Goal: Information Seeking & Learning: Understand process/instructions

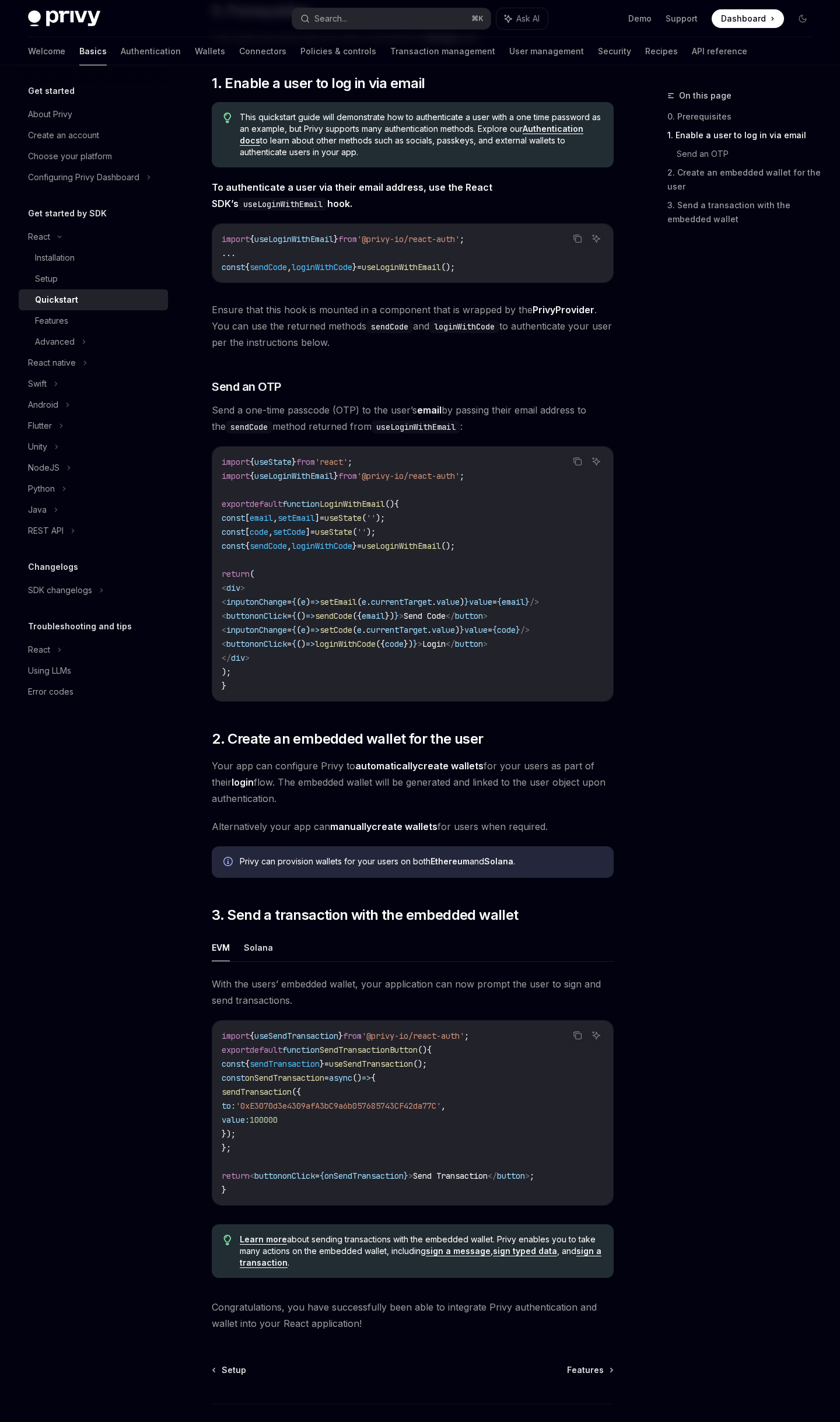
scroll to position [151, 0]
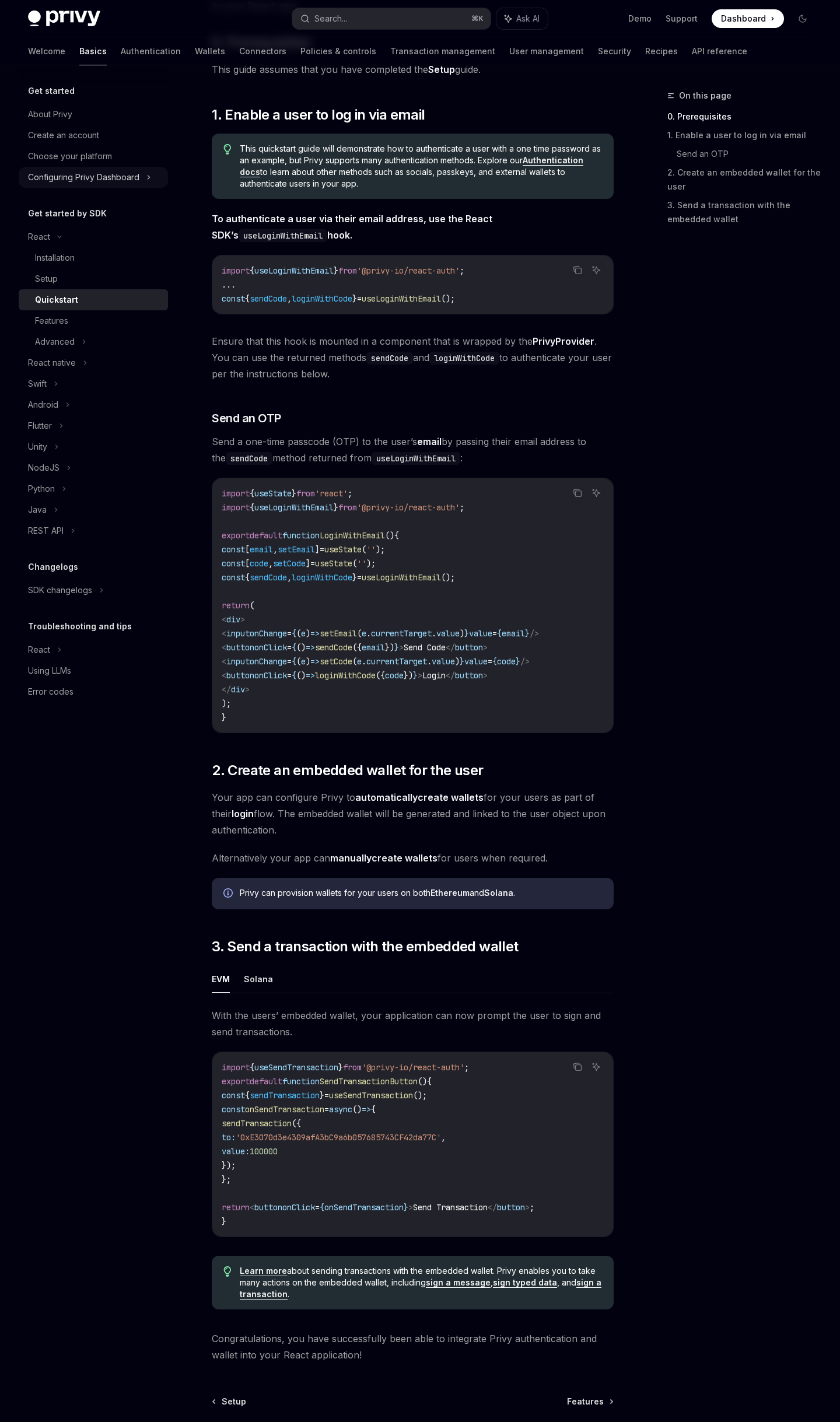
click at [126, 174] on div "Configuring Privy Dashboard" at bounding box center [83, 177] width 112 height 14
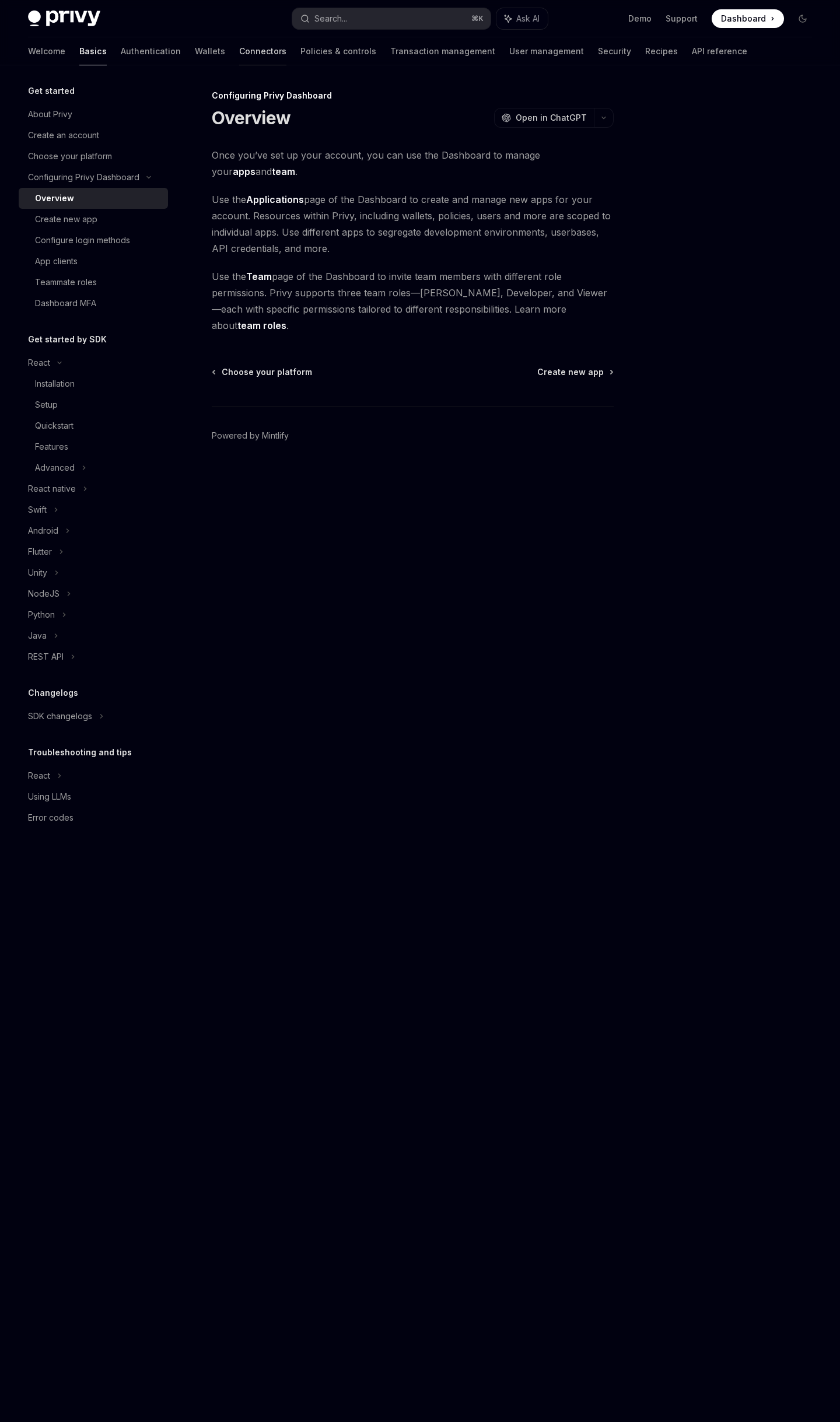
click at [239, 55] on link "Connectors" at bounding box center [262, 51] width 48 height 28
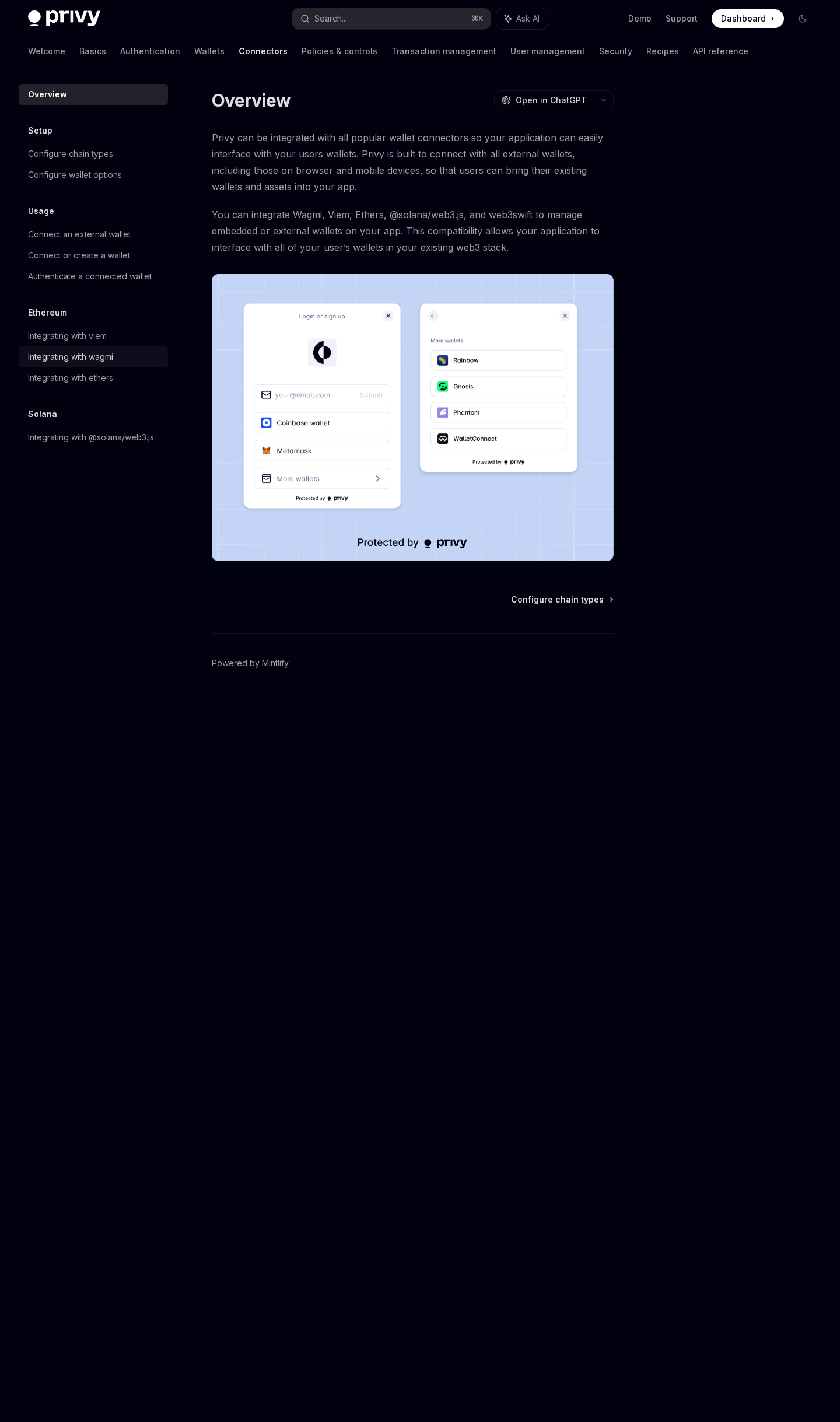
click at [106, 356] on div "Integrating with wagmi" at bounding box center [70, 357] width 85 height 14
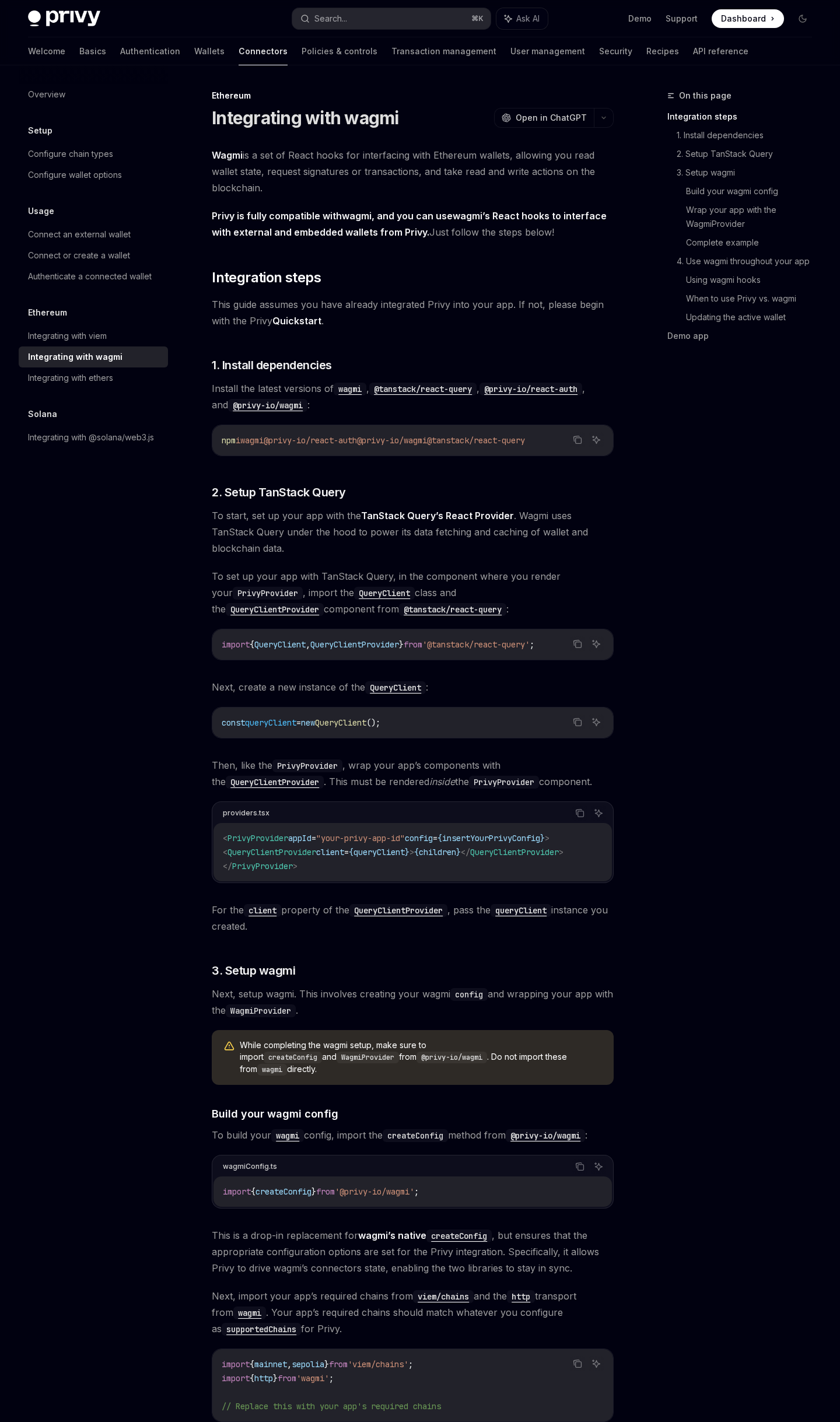
click at [566, 304] on span "This guide assumes you have already integrated Privy into your app. If not, ple…" at bounding box center [413, 312] width 401 height 33
click at [305, 402] on code "@privy-io/wagmi" at bounding box center [268, 405] width 80 height 13
click at [350, 389] on code "wagmi" at bounding box center [350, 389] width 33 height 13
click at [644, 406] on div "On this page Integration steps 1. Install dependencies 2. Setup TanStack Query …" at bounding box center [732, 755] width 177 height 1334
click at [570, 389] on code "@privy-io/react-auth" at bounding box center [530, 389] width 103 height 13
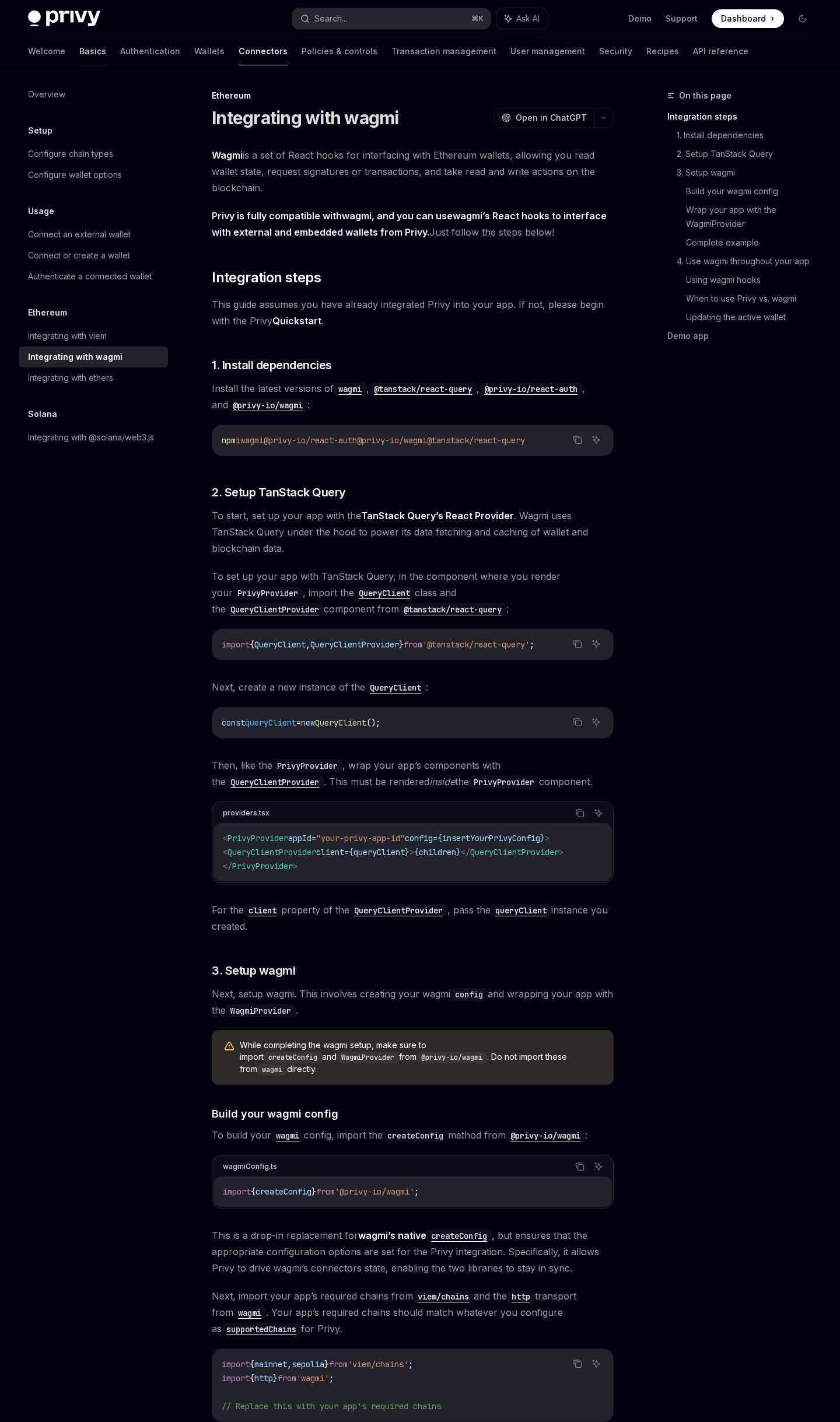
click at [80, 55] on link "Basics" at bounding box center [93, 51] width 27 height 28
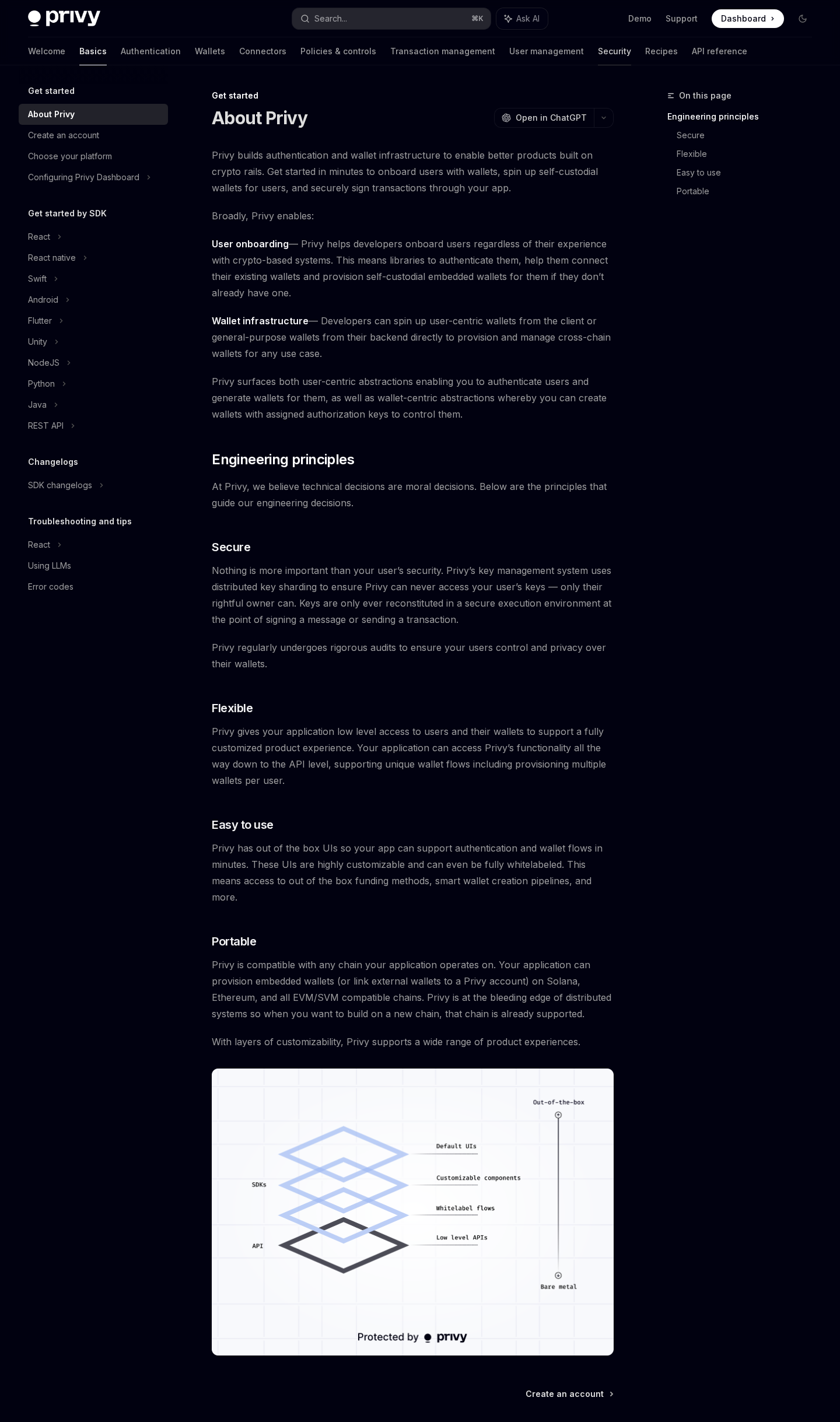
click at [598, 48] on link "Security" at bounding box center [614, 51] width 33 height 28
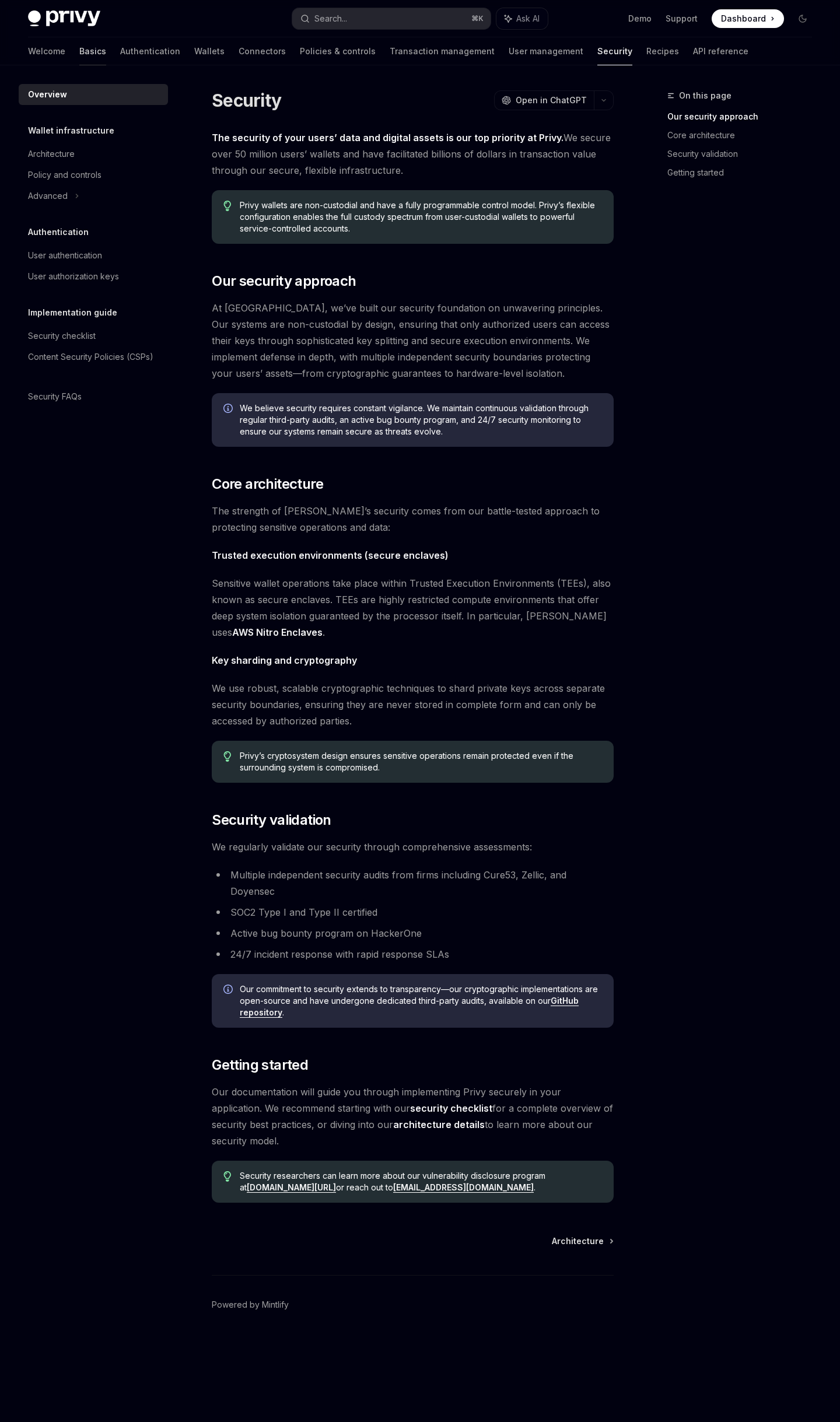
click at [80, 56] on link "Basics" at bounding box center [93, 51] width 27 height 28
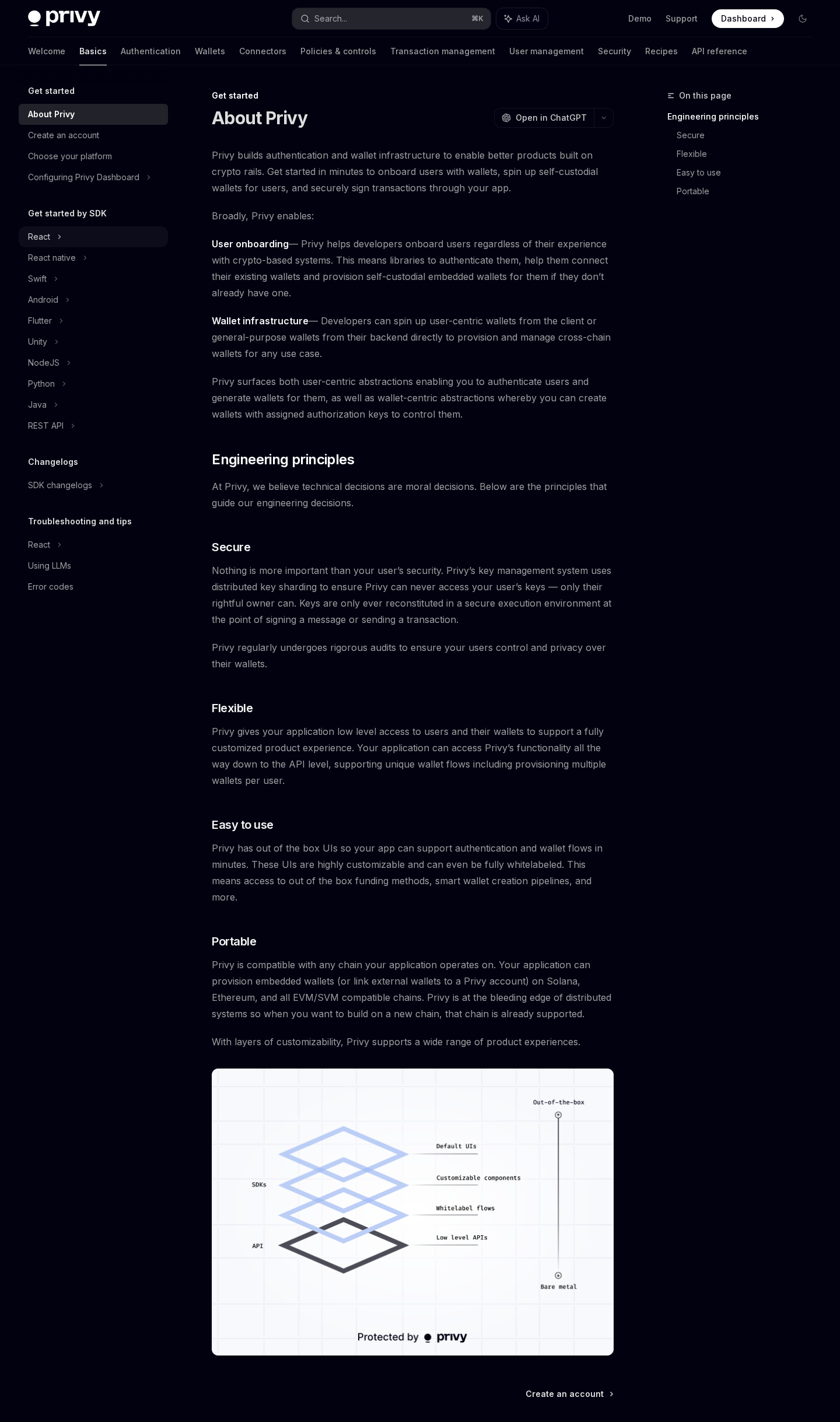
click at [51, 234] on div "React" at bounding box center [93, 237] width 150 height 21
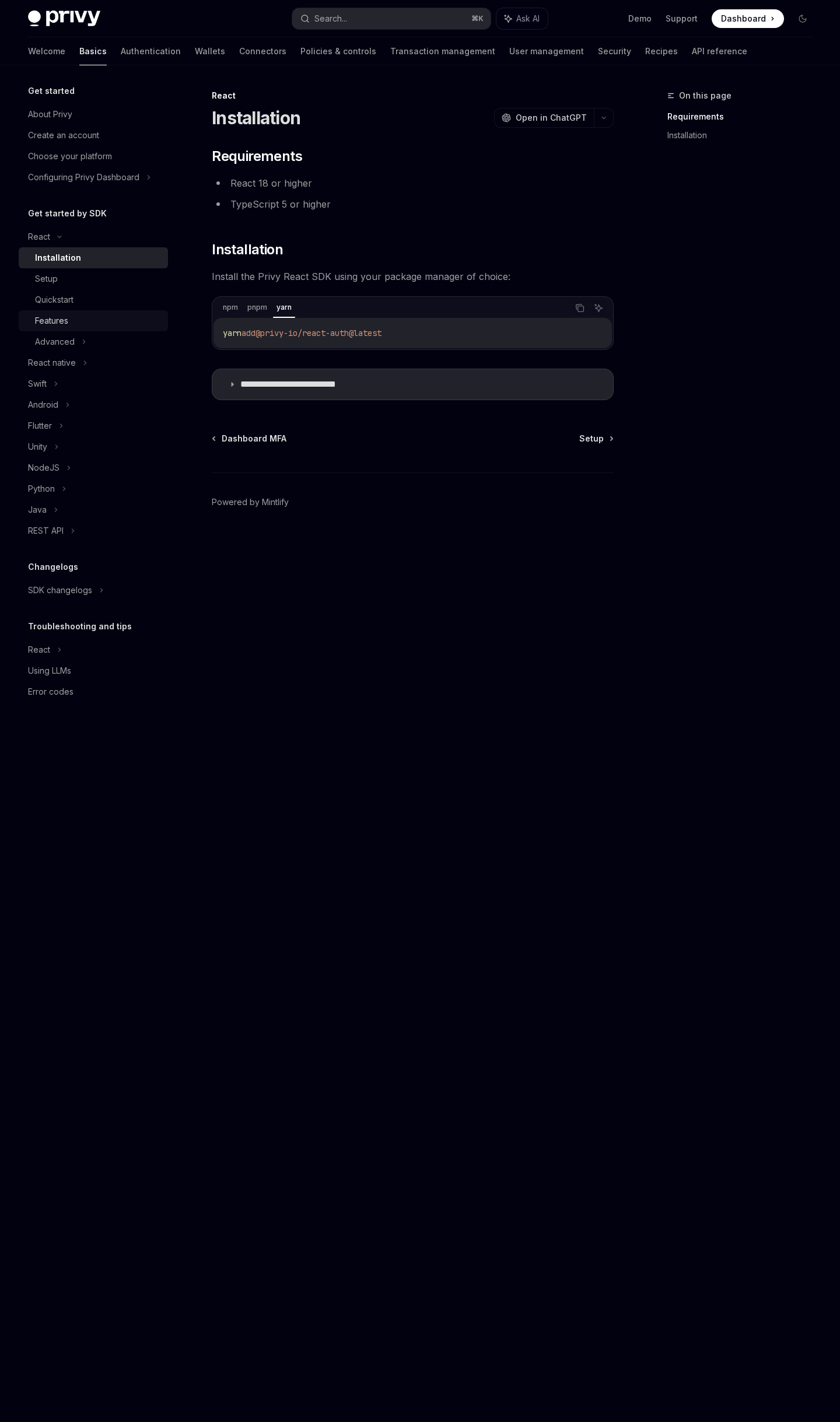
click at [74, 317] on div "Features" at bounding box center [98, 321] width 126 height 14
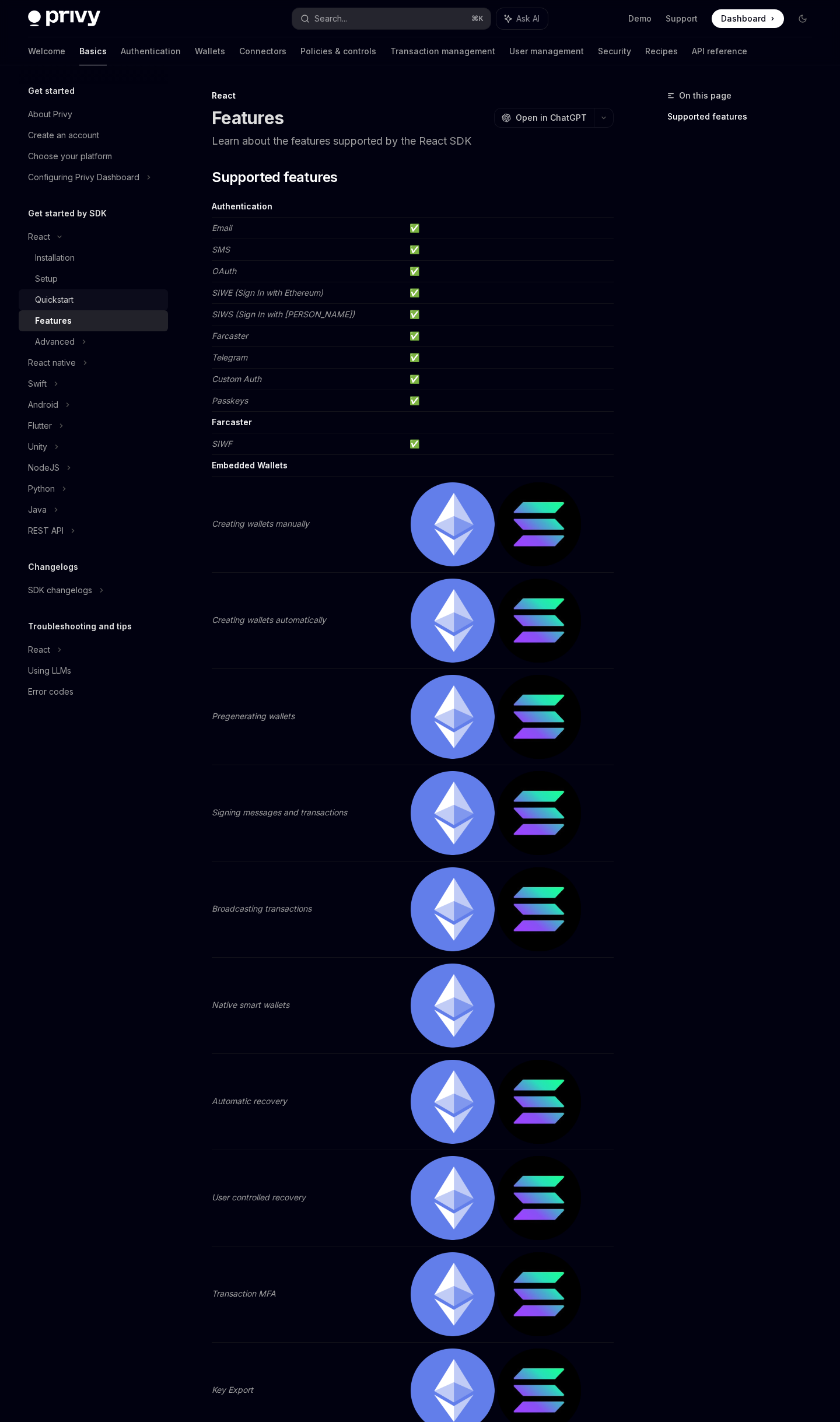
click at [76, 296] on div "Quickstart" at bounding box center [98, 299] width 126 height 14
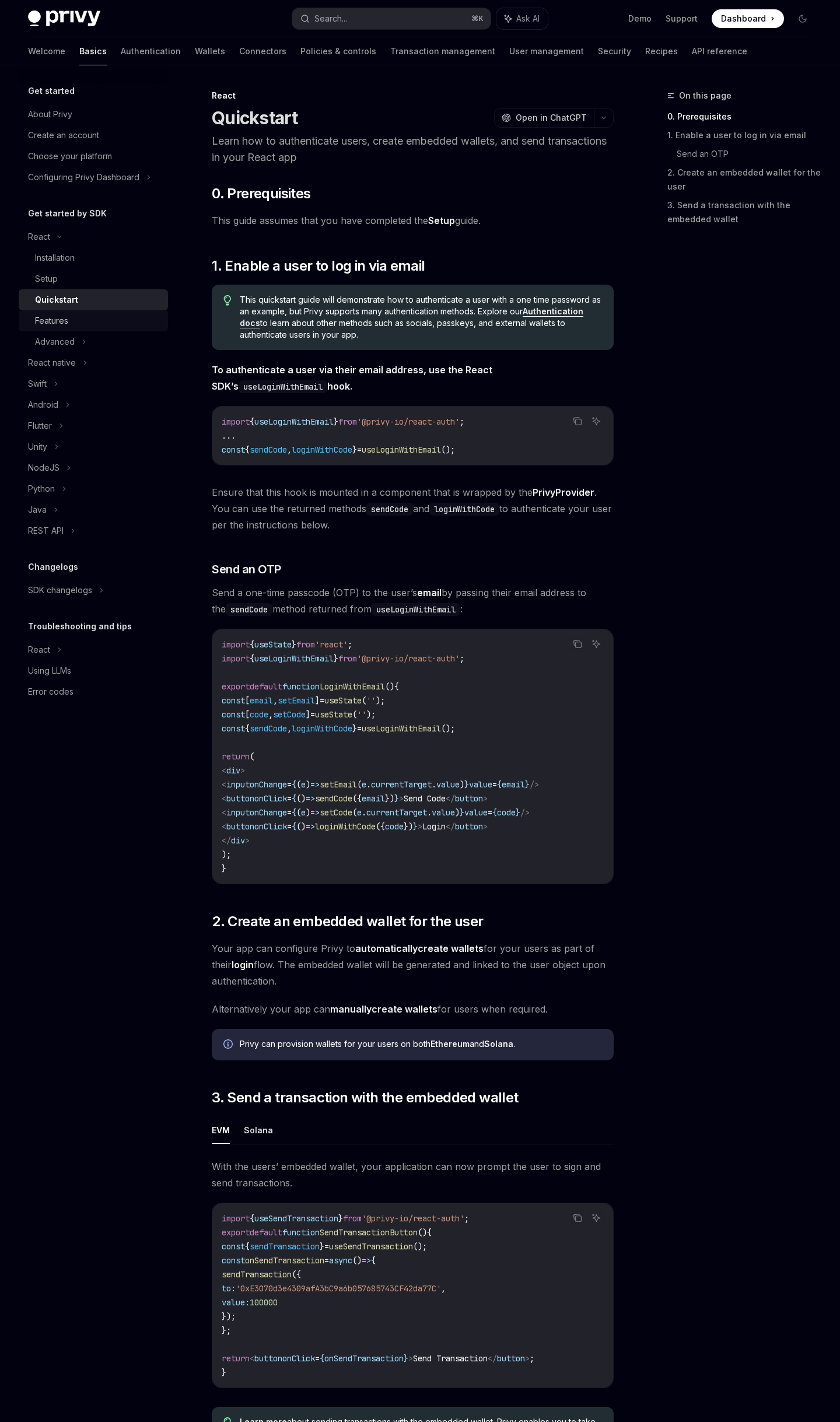
click at [78, 324] on div "Features" at bounding box center [98, 321] width 126 height 14
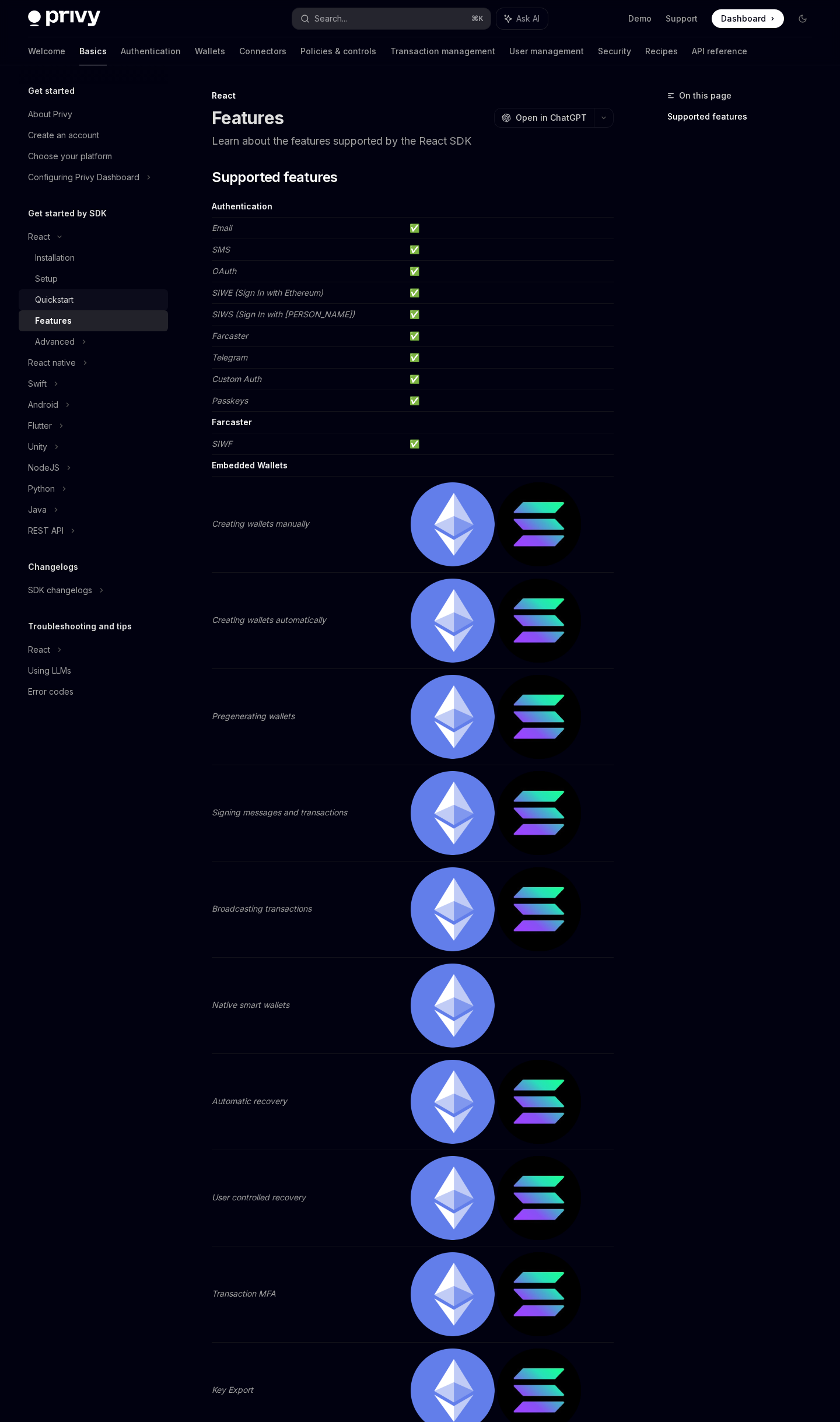
click at [72, 303] on div "Quickstart" at bounding box center [54, 299] width 38 height 14
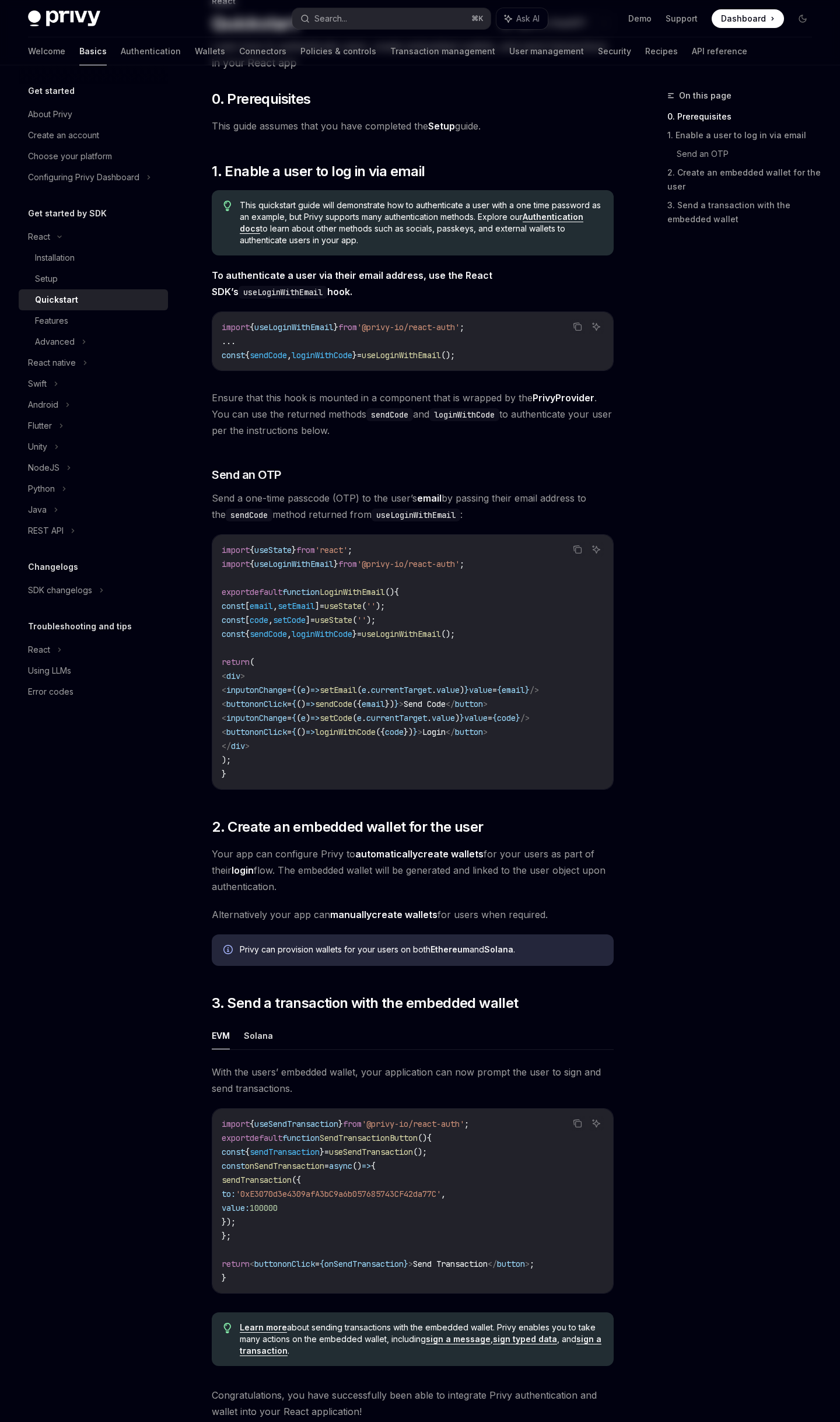
scroll to position [270, 0]
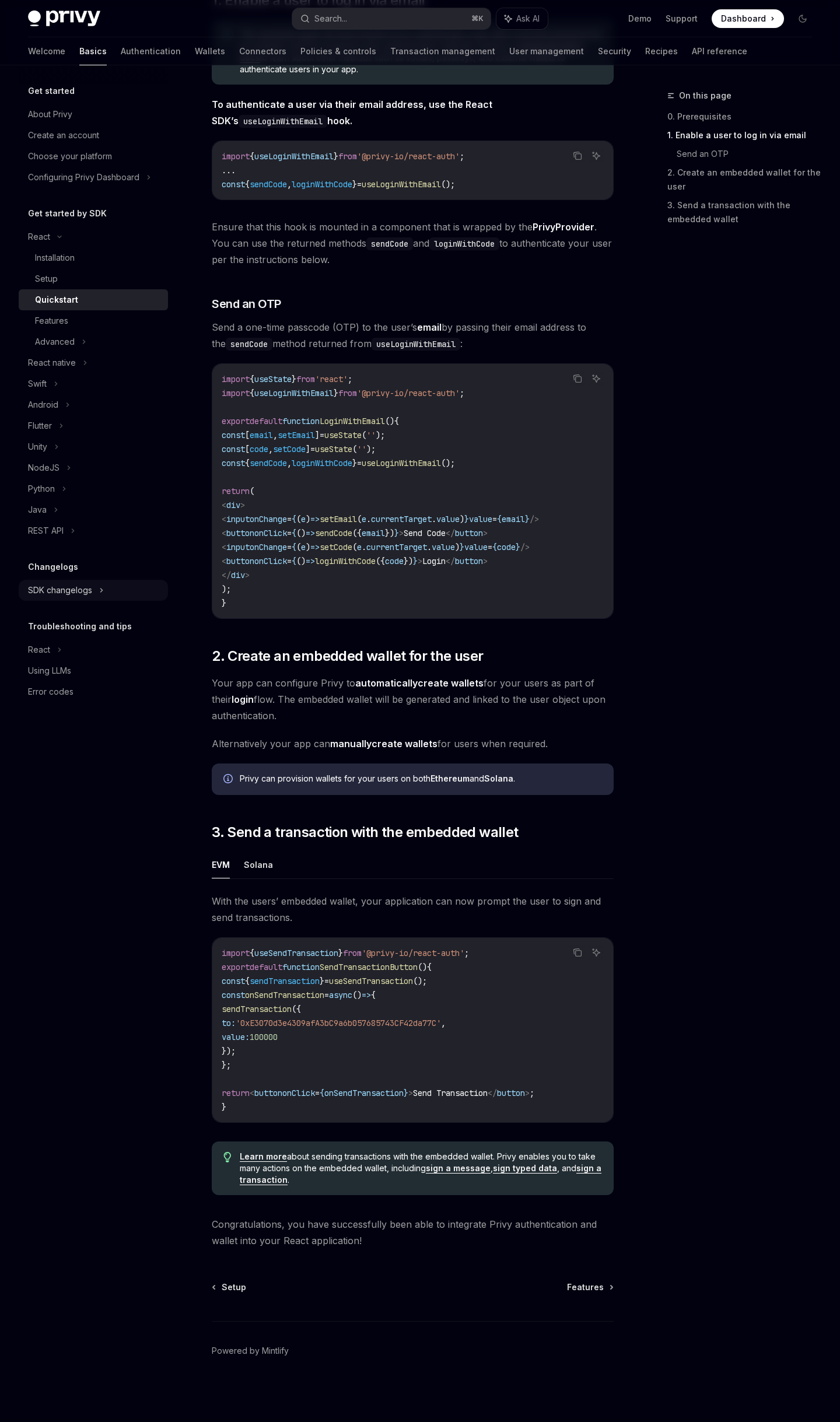
click at [50, 244] on div "SDK changelogs" at bounding box center [39, 237] width 22 height 14
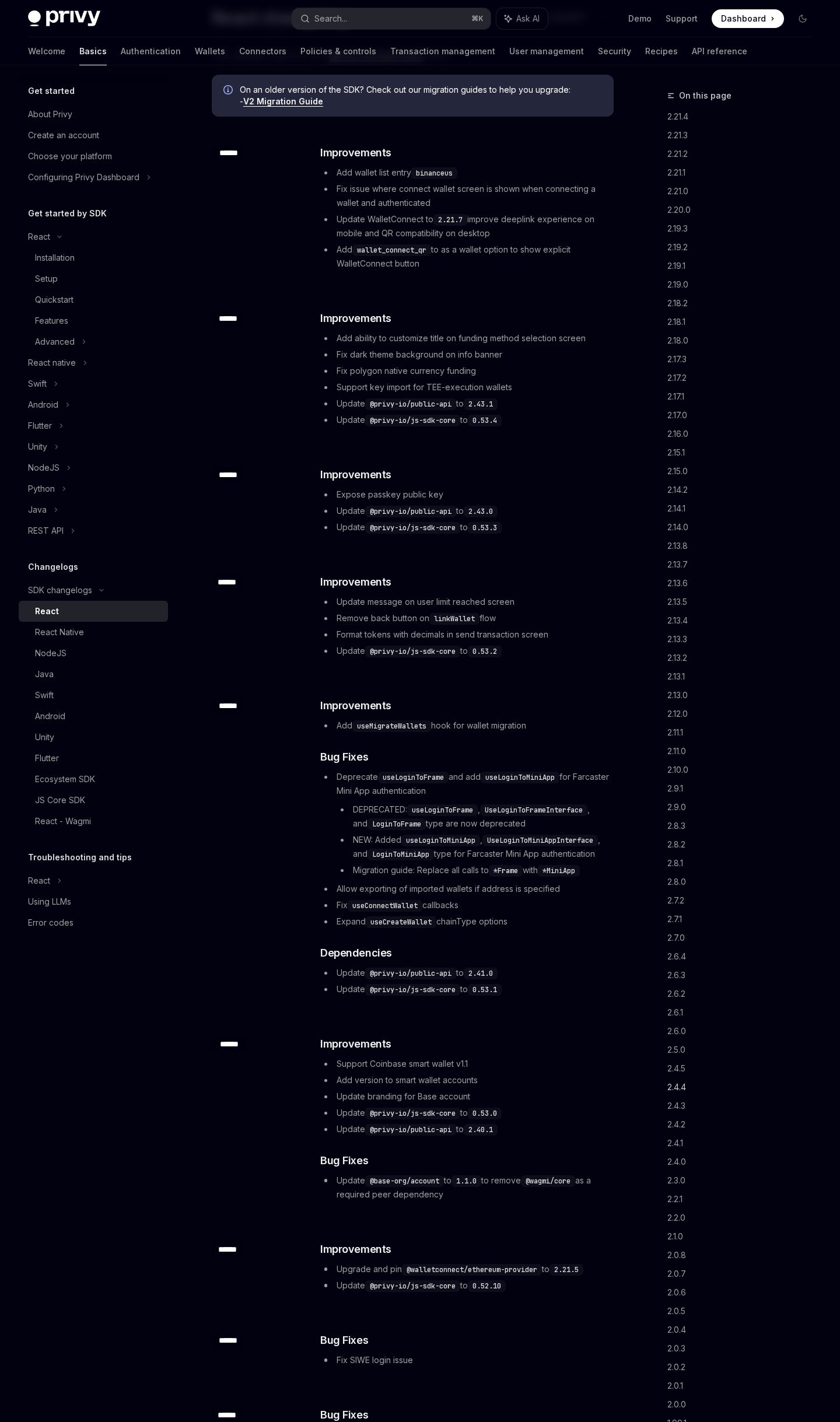
scroll to position [153, 0]
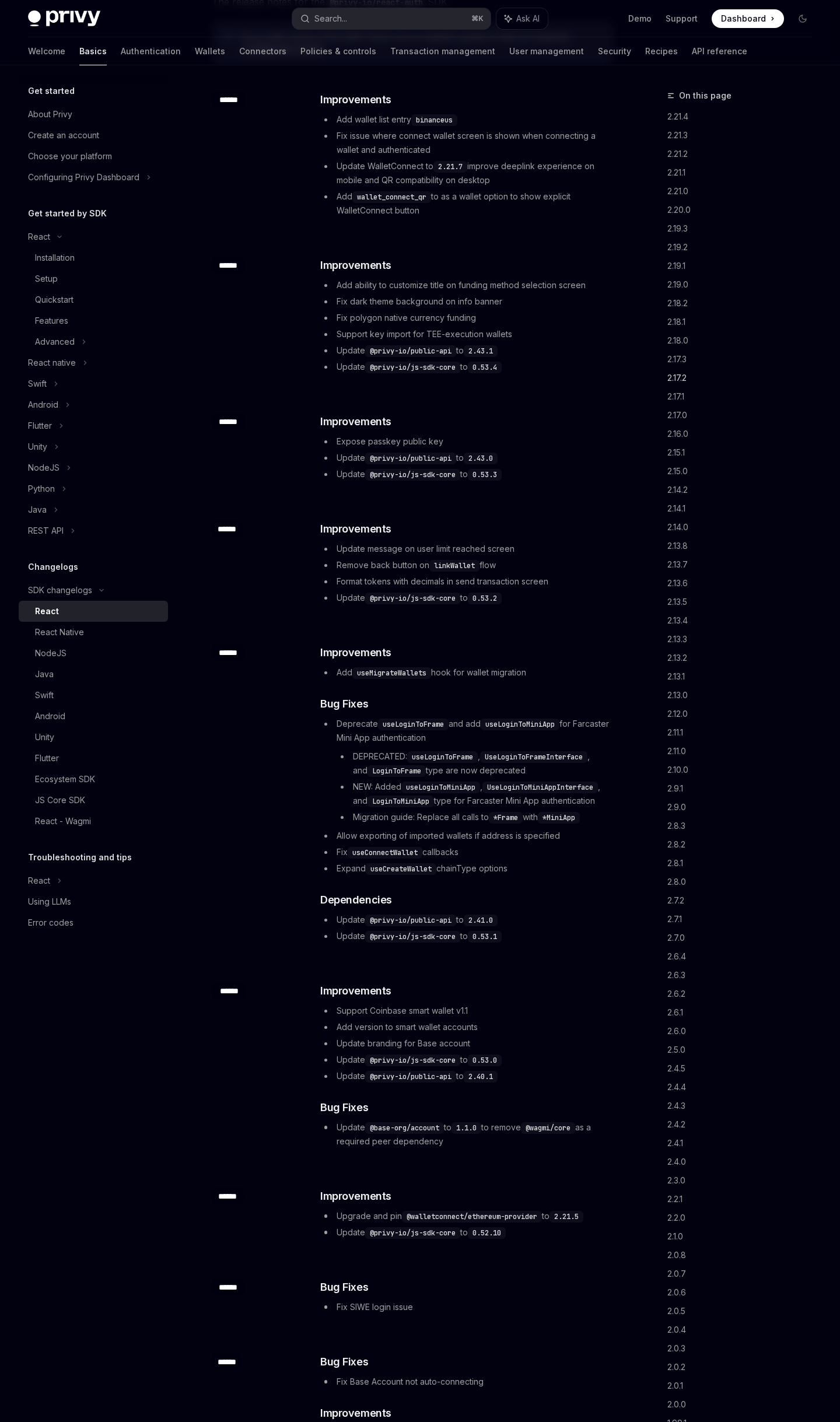
click at [683, 378] on link "2.17.2" at bounding box center [744, 378] width 154 height 19
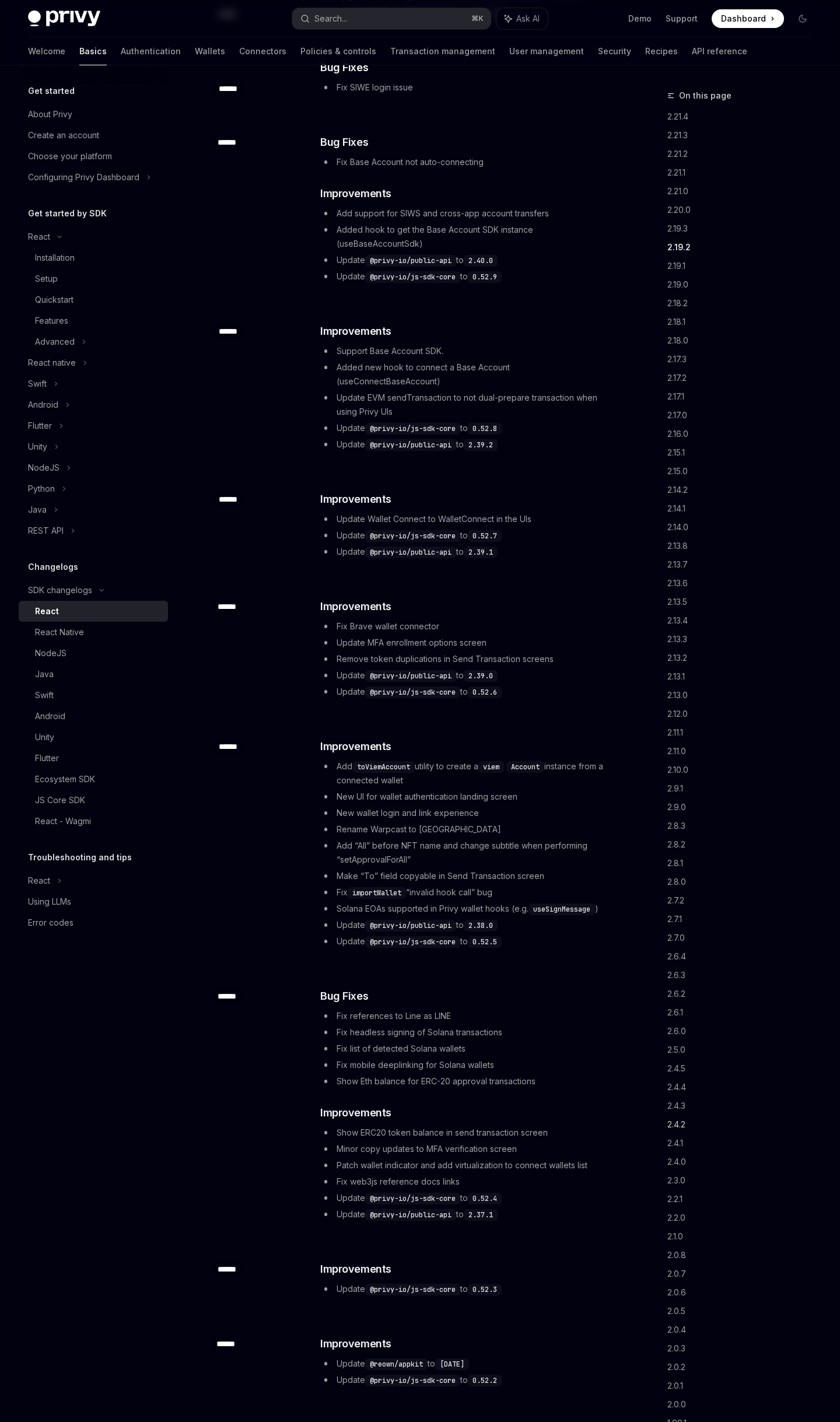
scroll to position [1369, 0]
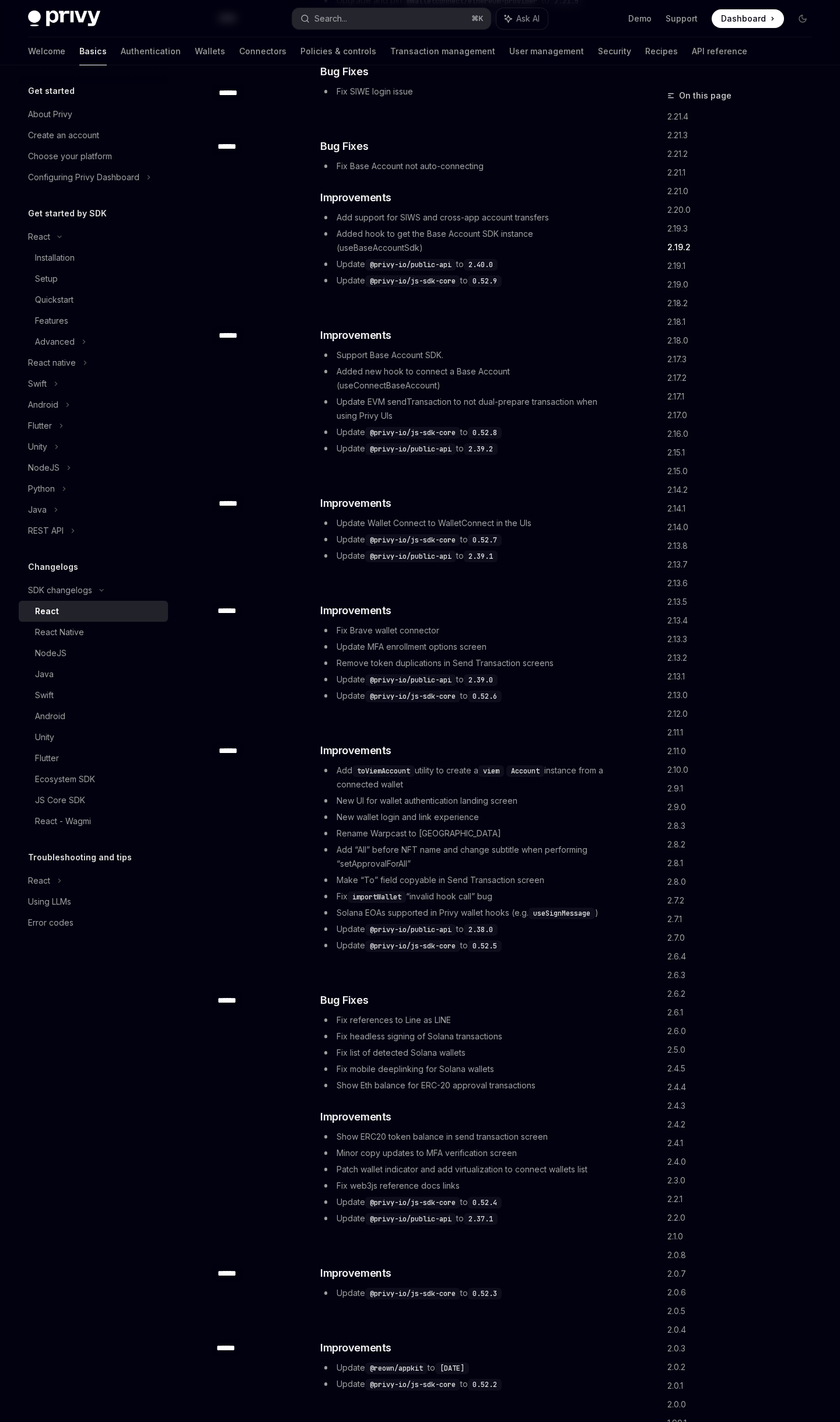
click at [371, 549] on li "Update @privy-io/public-api to 2.39.1" at bounding box center [466, 556] width 292 height 14
click at [367, 416] on li "Update EVM sendTransaction to not dual-prepare transaction when using Privy UIs" at bounding box center [466, 409] width 292 height 28
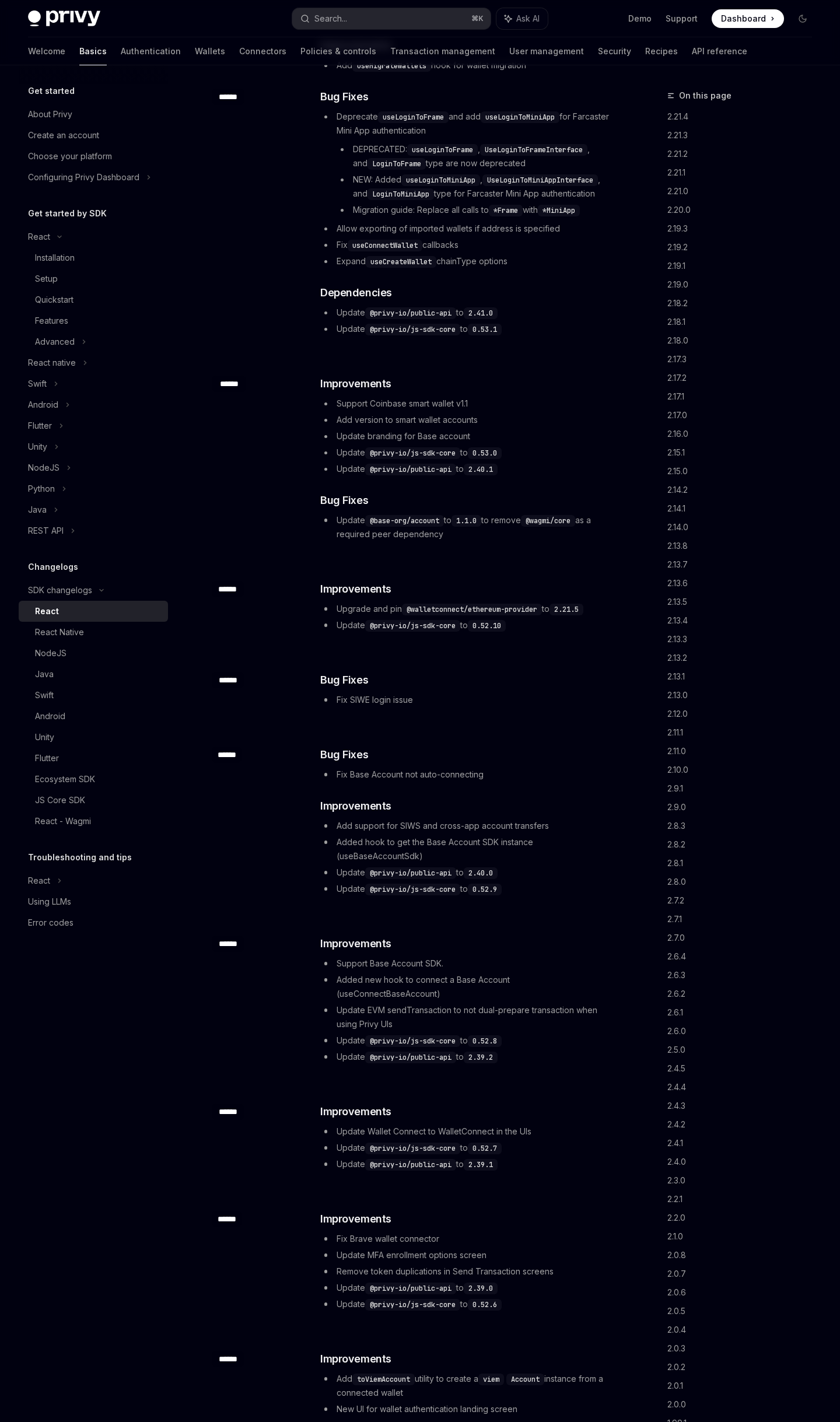
scroll to position [743, 0]
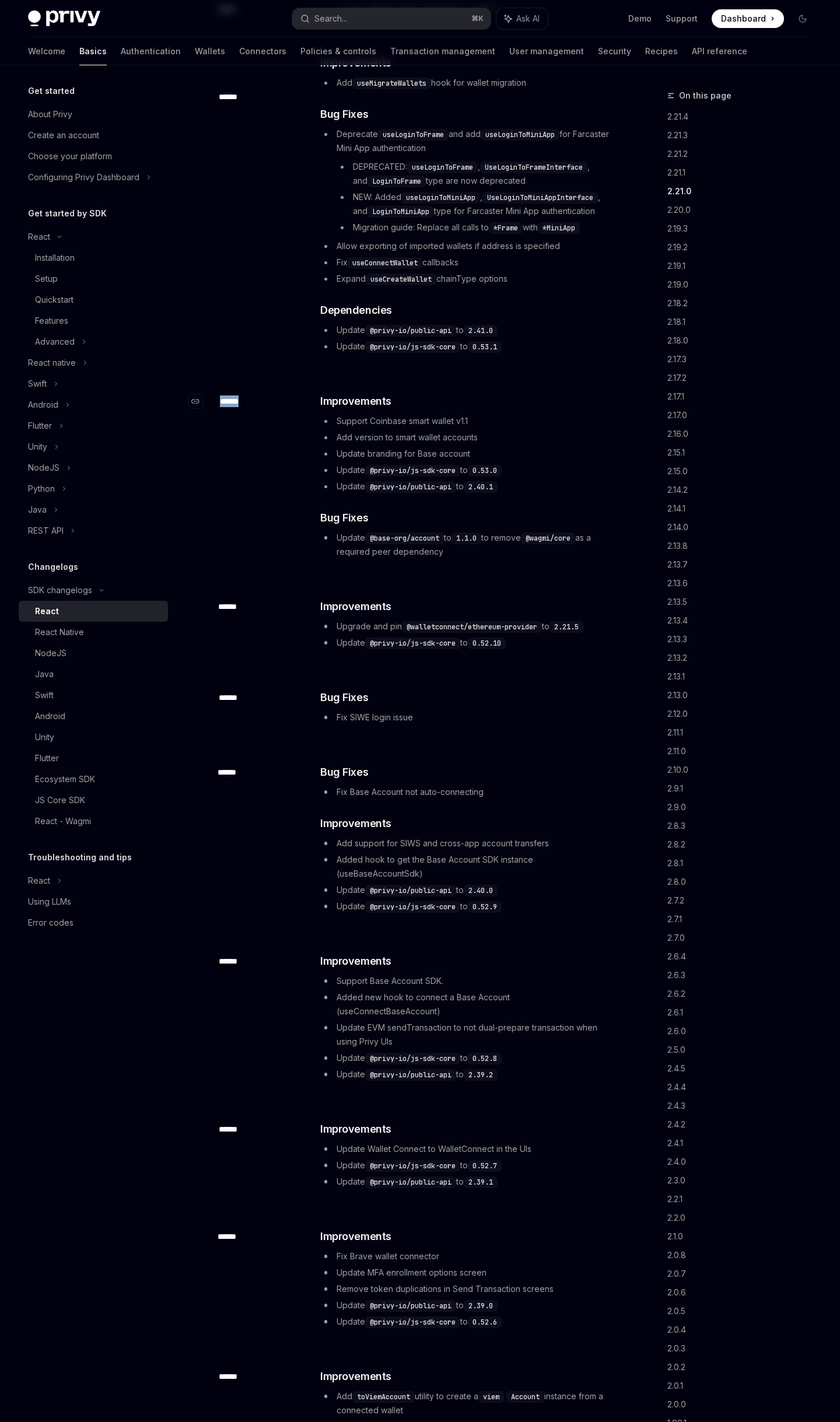
drag, startPoint x: 250, startPoint y: 399, endPoint x: 216, endPoint y: 398, distance: 34.0
click at [216, 398] on div "​ ******" at bounding box center [259, 401] width 93 height 16
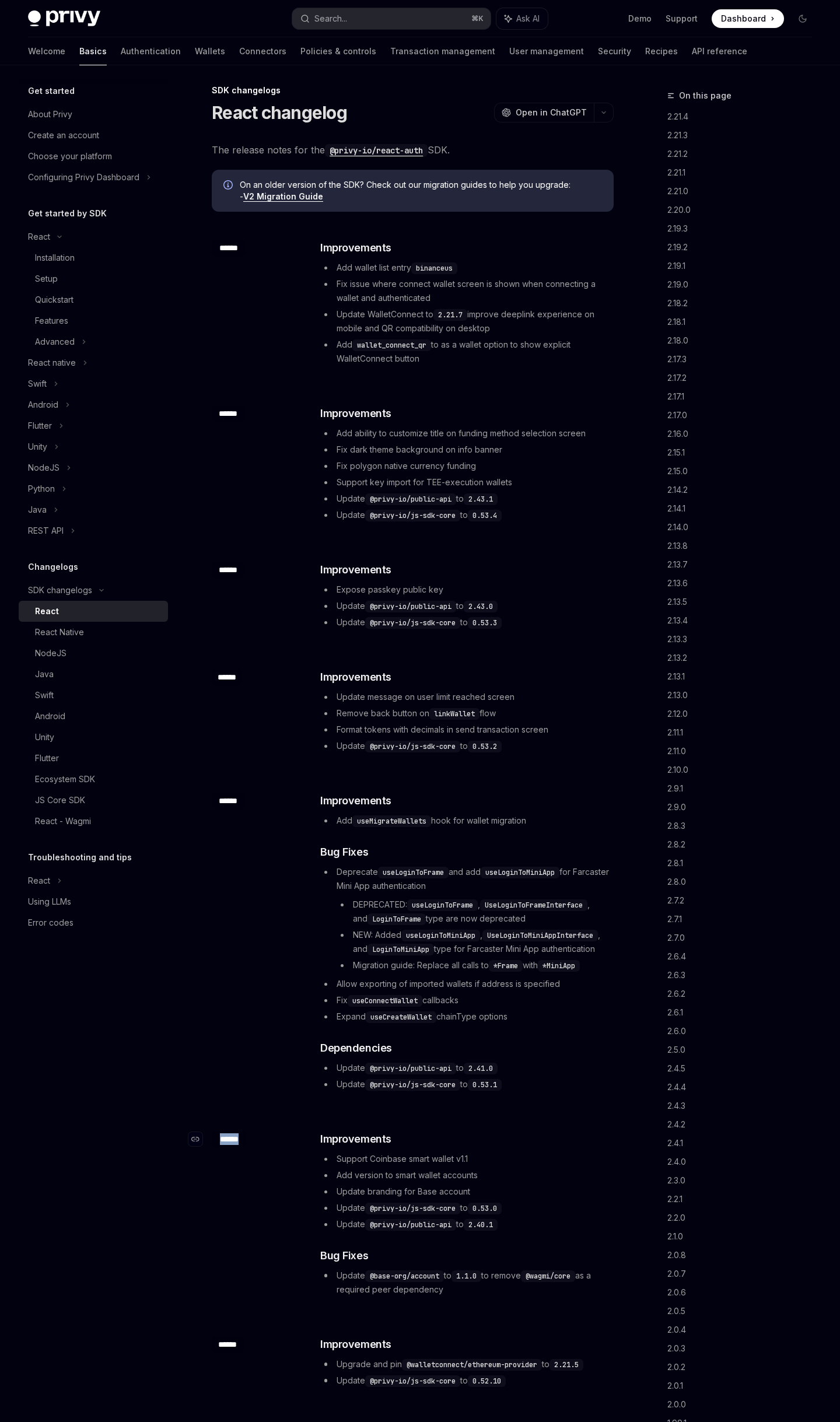
scroll to position [0, 0]
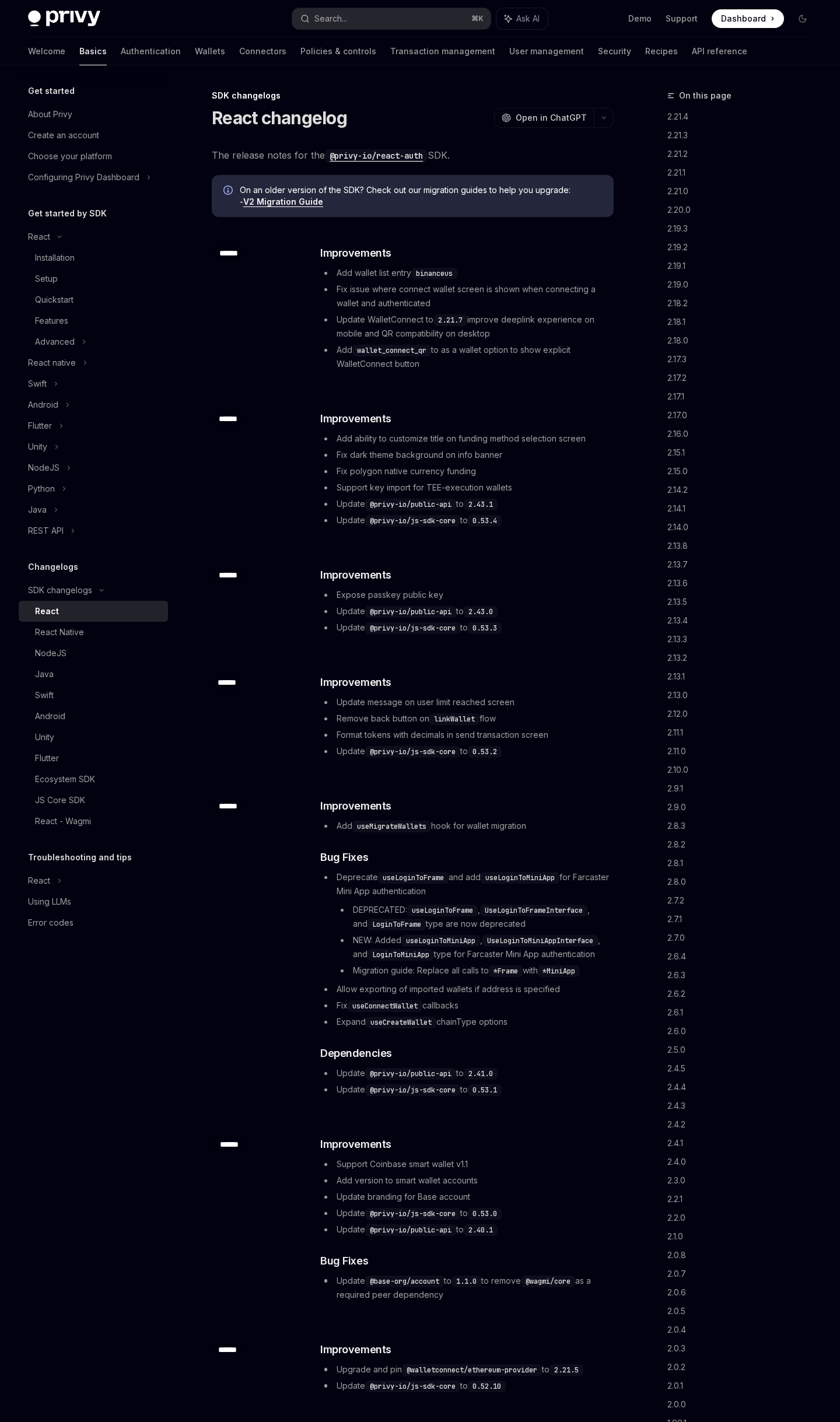
click at [447, 274] on code "binanceus" at bounding box center [433, 273] width 46 height 11
copy code "binanceus"
click at [477, 434] on span "Add ability to customize title on funding method selection screen" at bounding box center [461, 438] width 249 height 10
click at [56, 259] on div "Installation" at bounding box center [55, 258] width 40 height 14
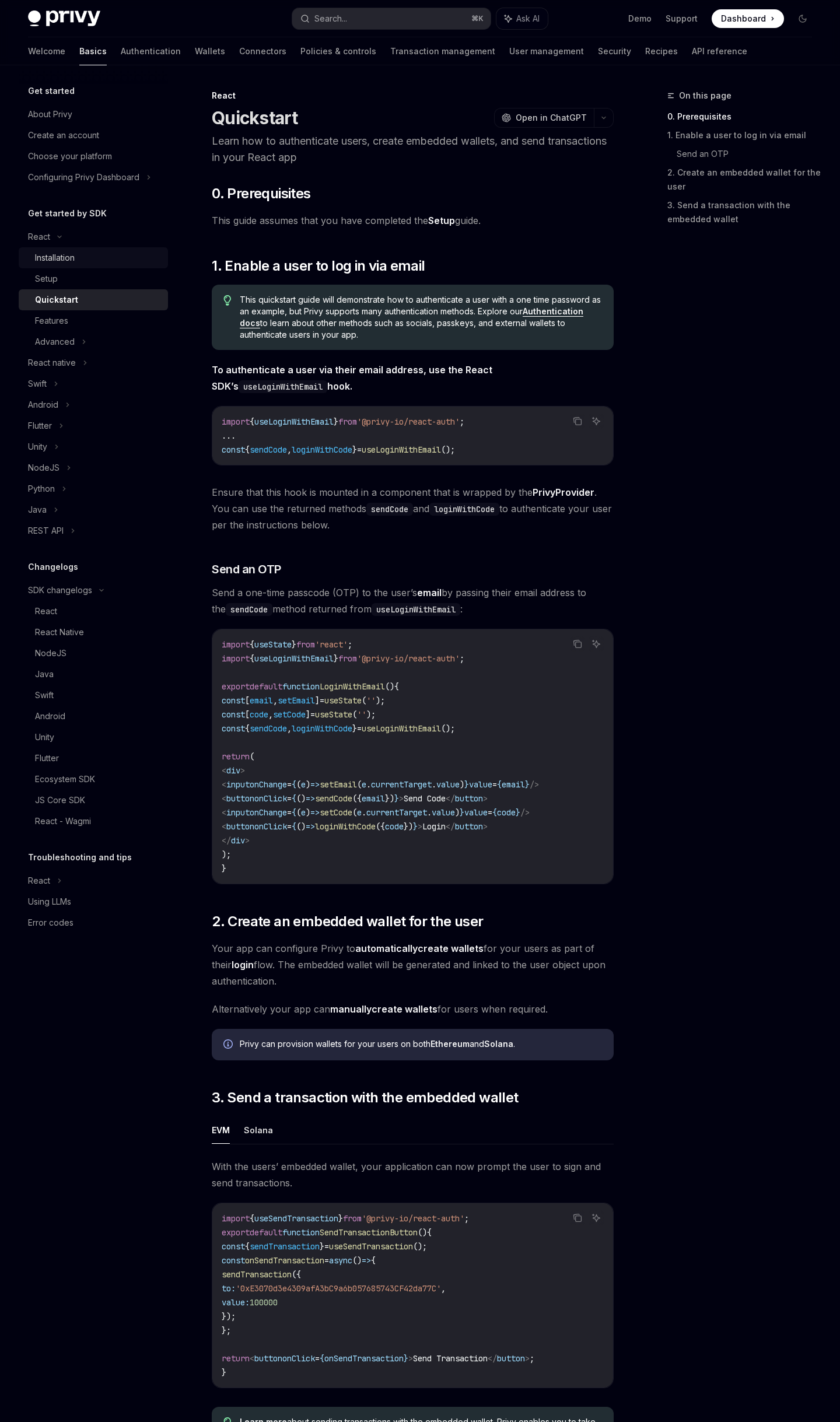
click at [74, 261] on div "Installation" at bounding box center [55, 258] width 40 height 14
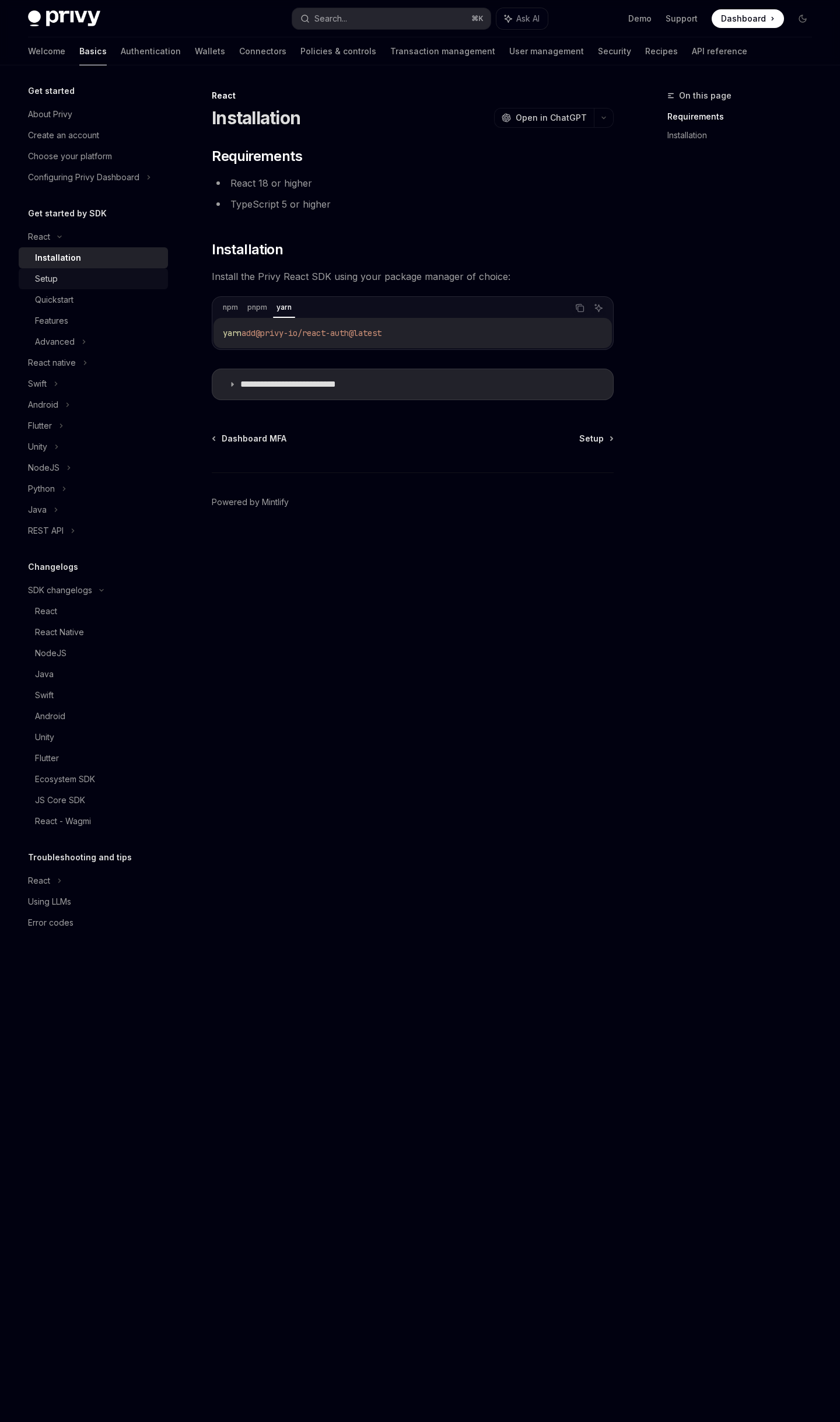
click at [64, 277] on div "Setup" at bounding box center [98, 279] width 126 height 14
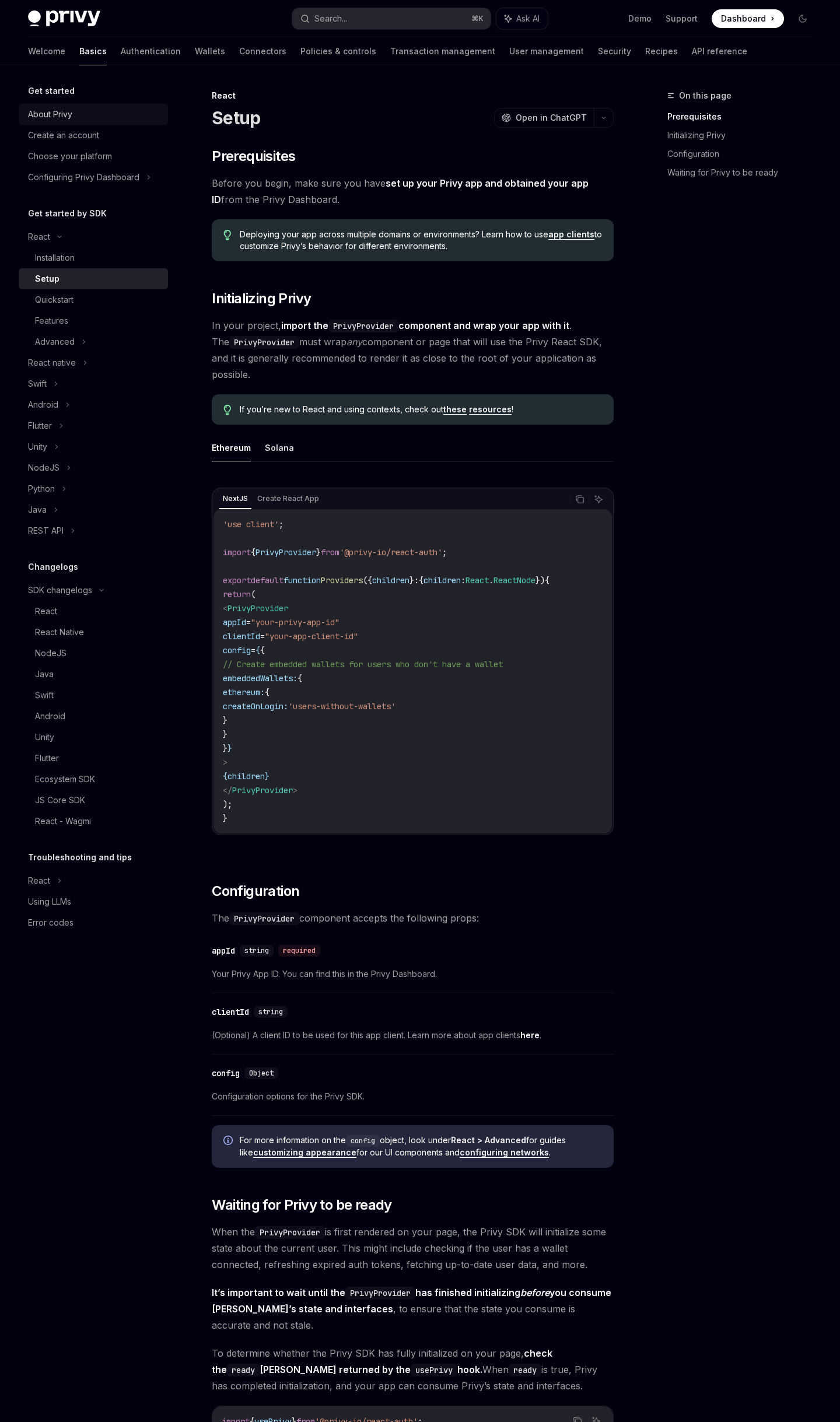
click at [60, 110] on div "About Privy" at bounding box center [49, 114] width 44 height 14
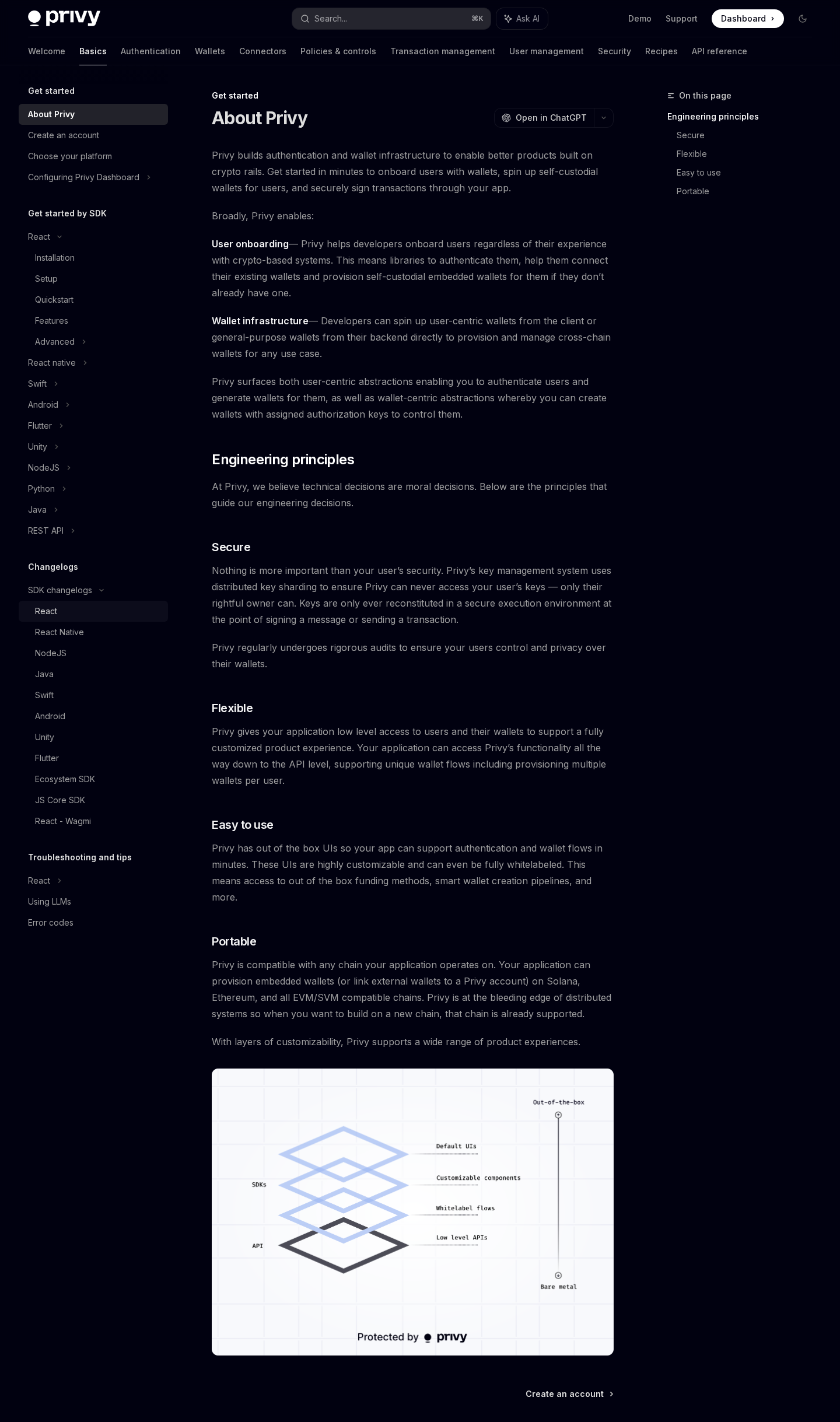
click at [73, 613] on div "React" at bounding box center [98, 611] width 126 height 14
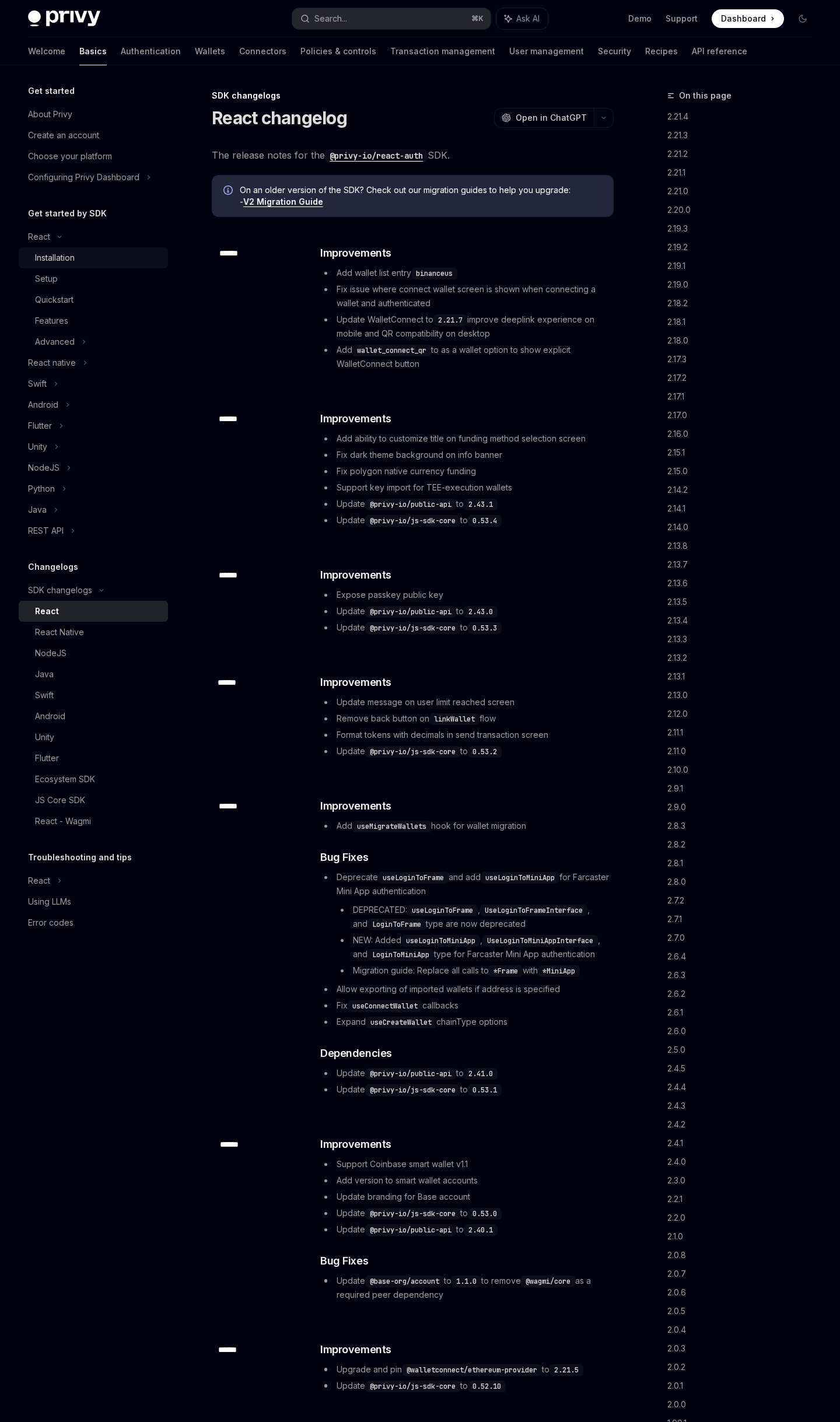
click at [57, 255] on div "Installation" at bounding box center [55, 258] width 40 height 14
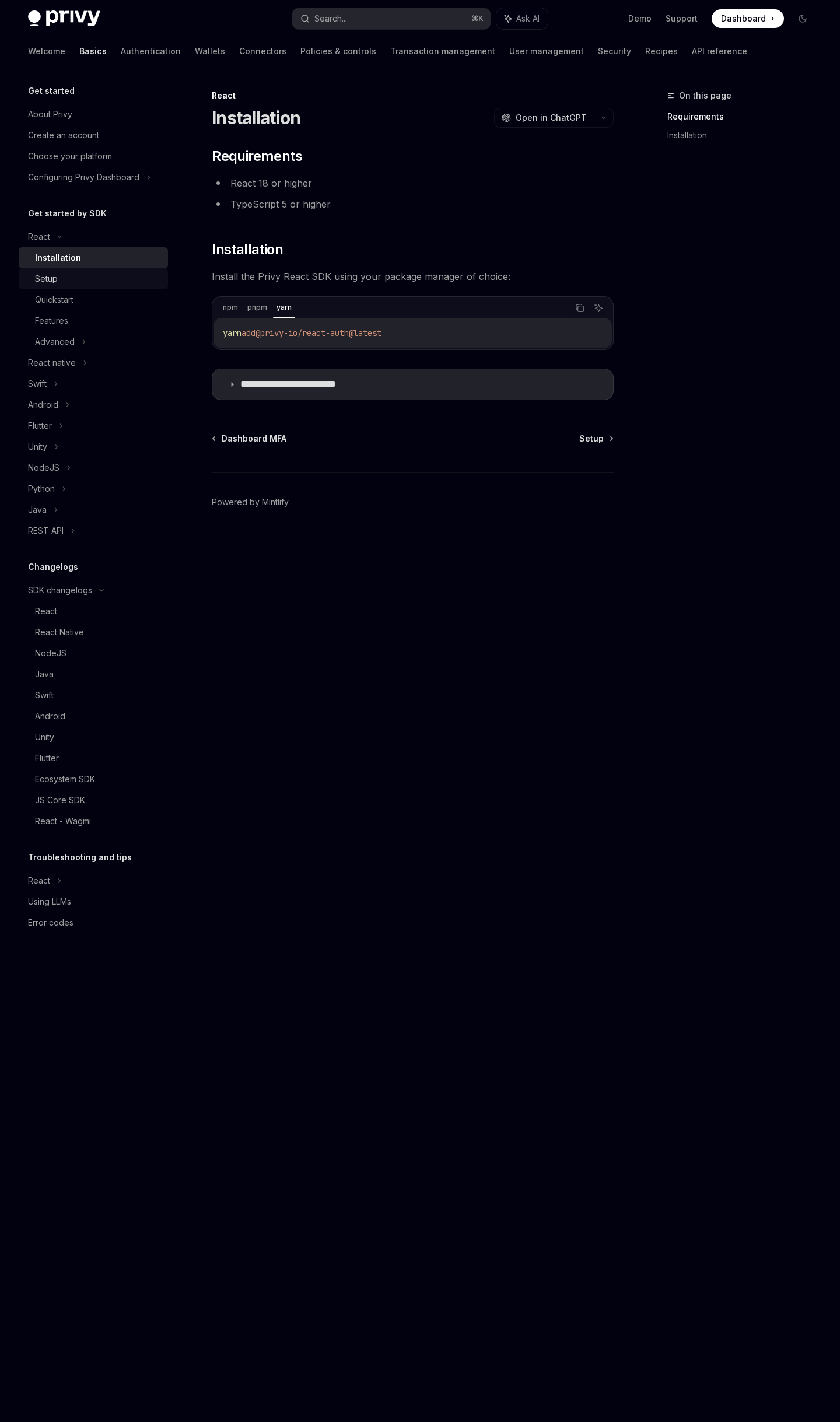
click at [55, 270] on link "Setup" at bounding box center [93, 279] width 150 height 21
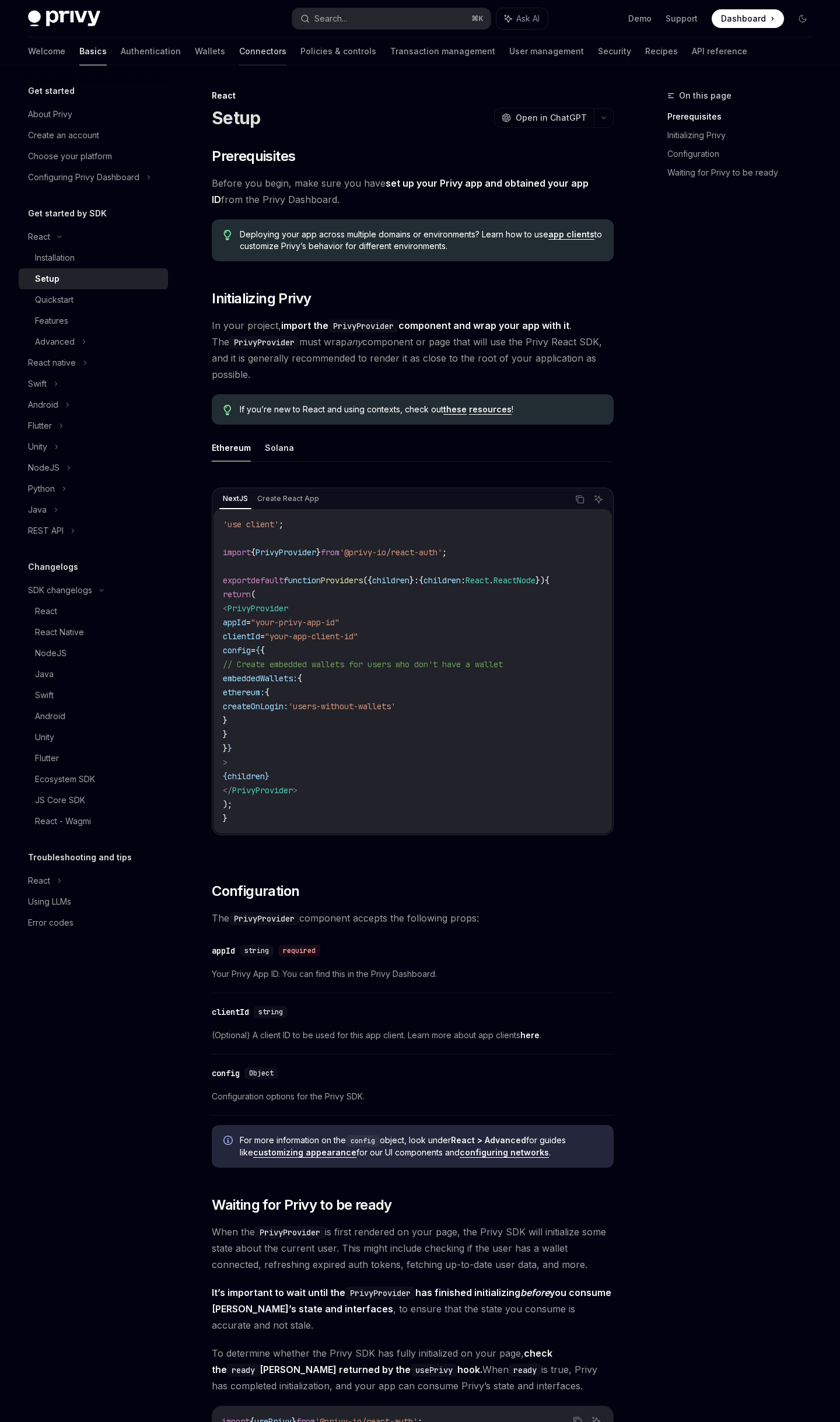
click at [239, 49] on link "Connectors" at bounding box center [262, 51] width 48 height 28
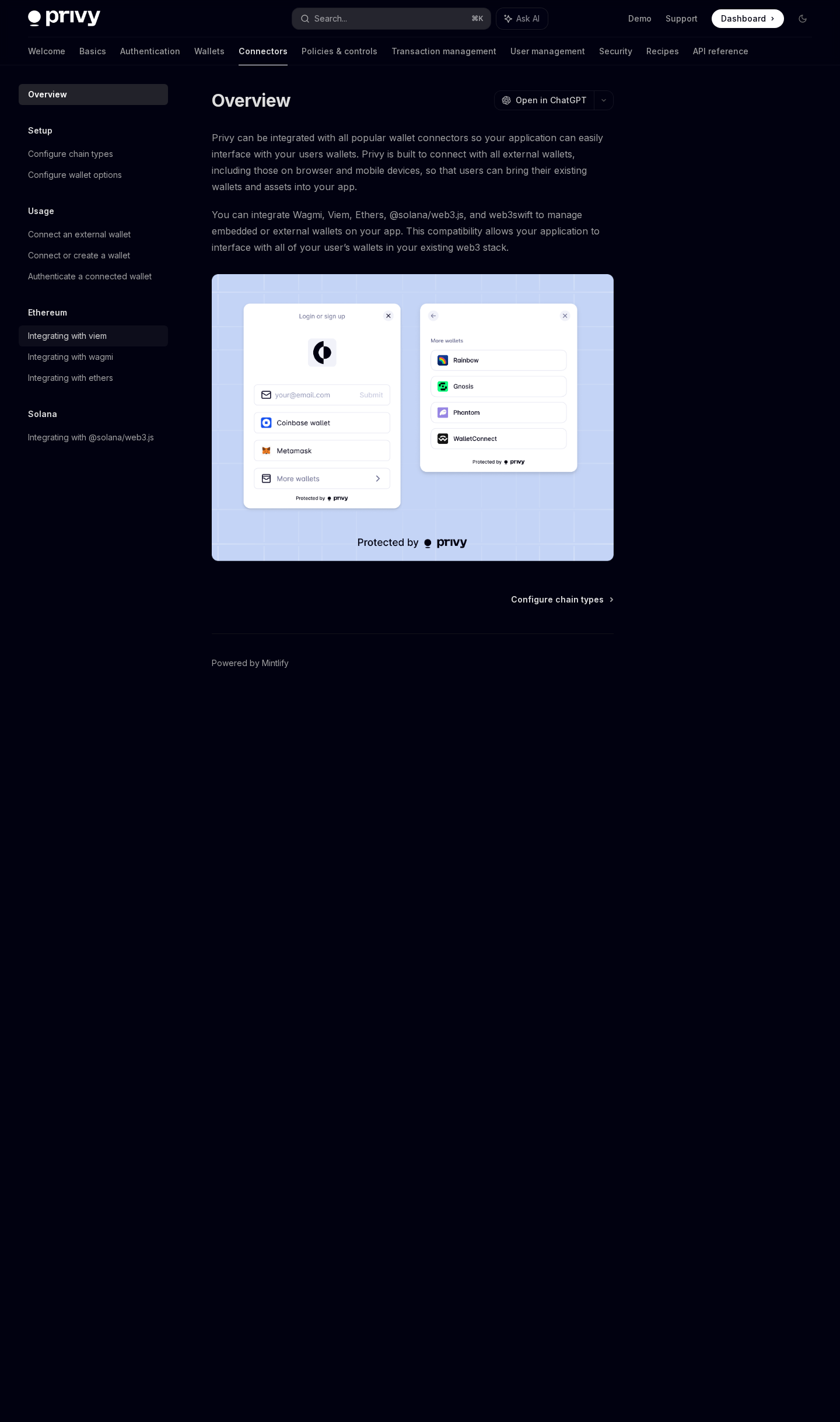
click at [72, 338] on div "Integrating with viem" at bounding box center [67, 336] width 79 height 14
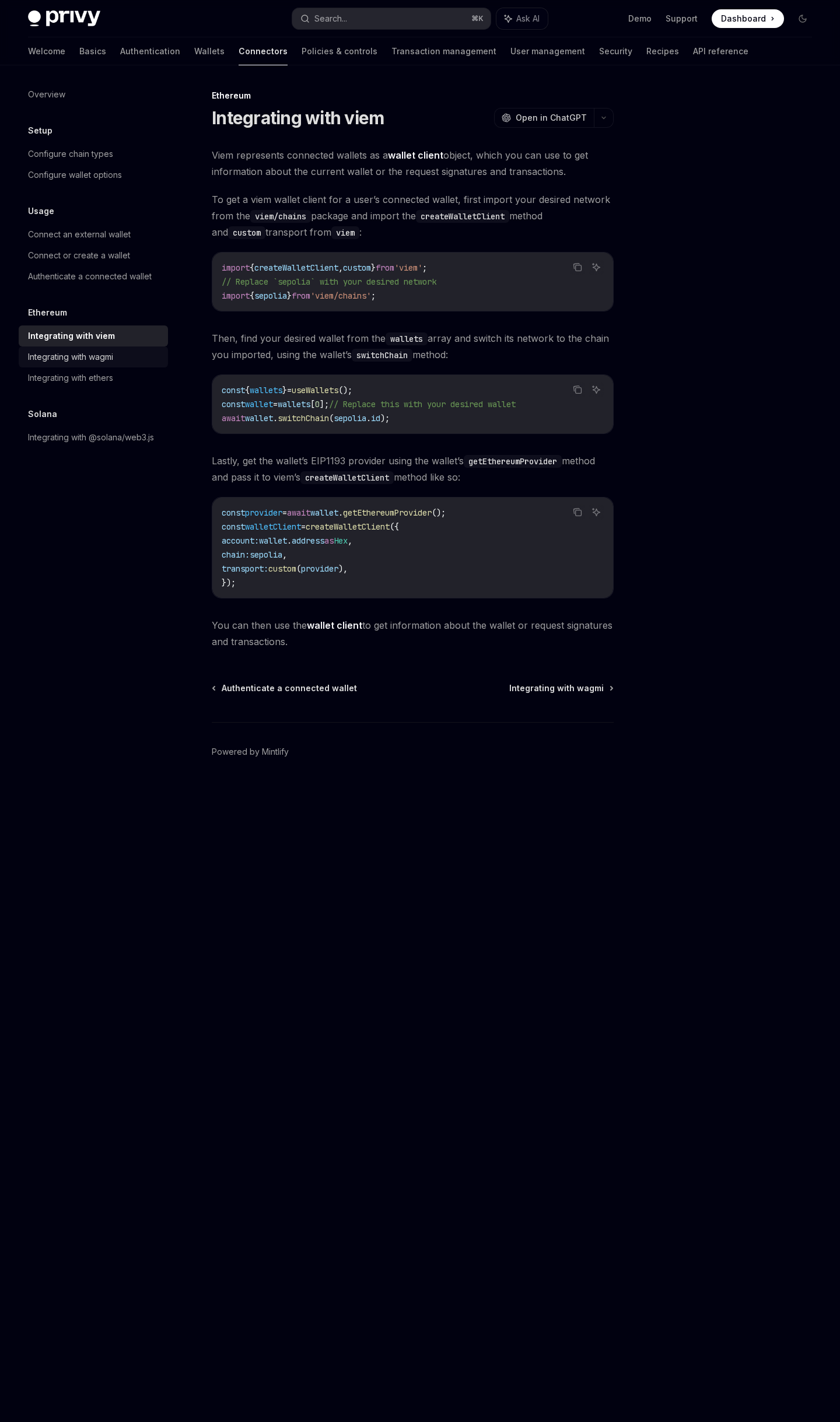
click at [73, 355] on div "Integrating with wagmi" at bounding box center [70, 357] width 85 height 14
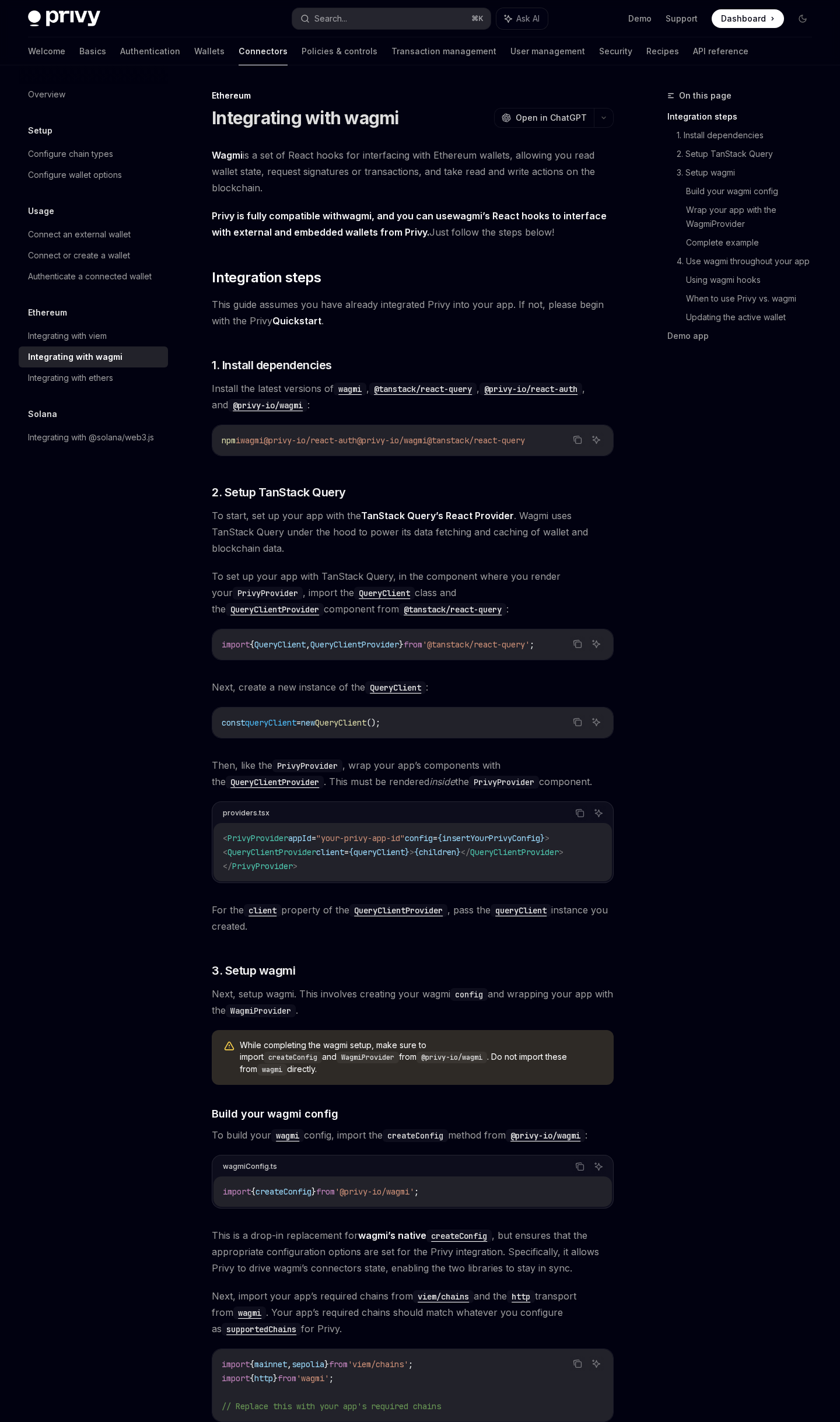
drag, startPoint x: 460, startPoint y: 441, endPoint x: 566, endPoint y: 442, distance: 106.0
click at [566, 442] on code "npm i wagmi @privy-io/react-auth @privy-io/wagmi @tanstack/react-query" at bounding box center [413, 441] width 382 height 14
copy span "@tanstack/react-query"
click at [458, 388] on code "@tanstack/react-query" at bounding box center [423, 389] width 107 height 13
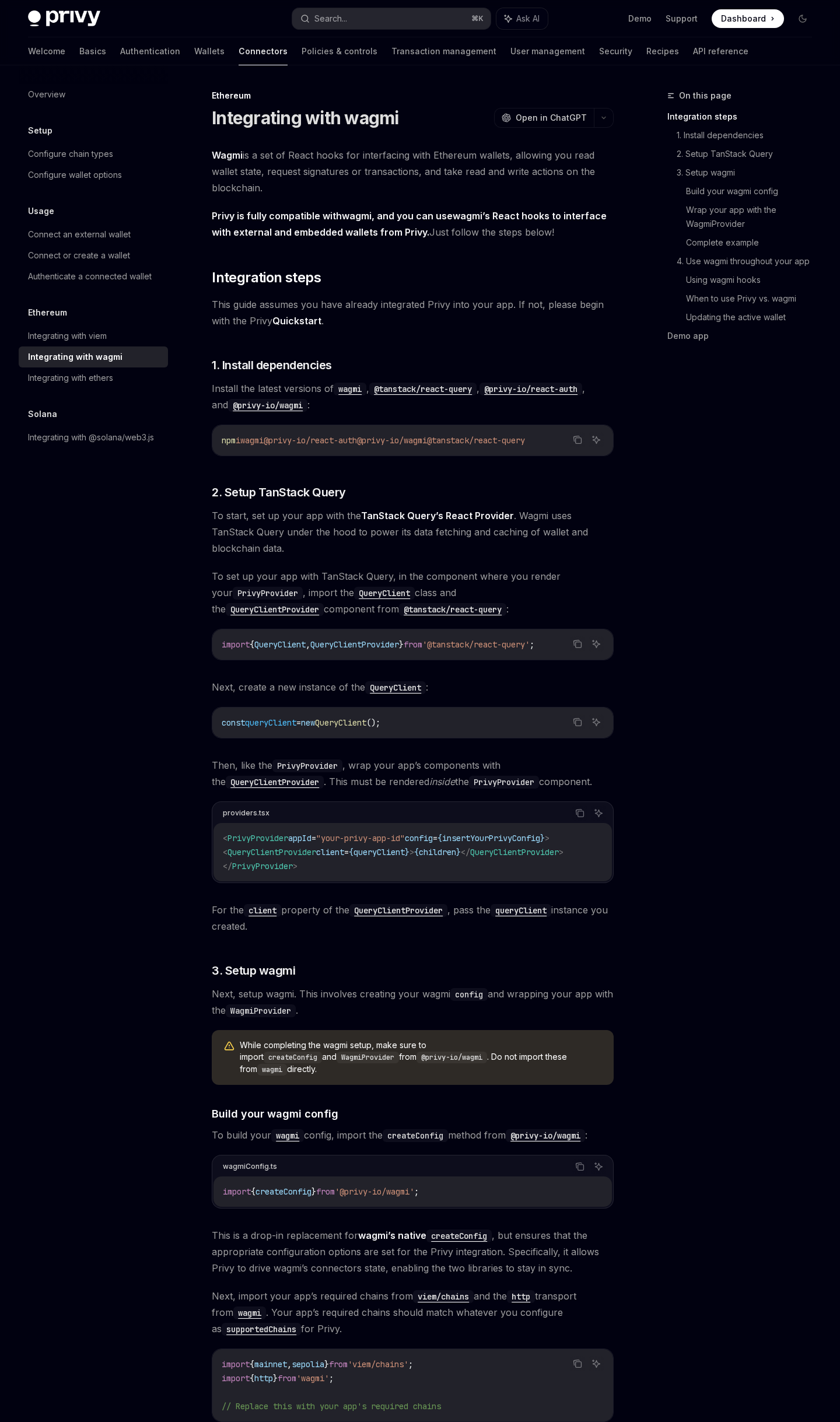
click at [349, 389] on code "wagmi" at bounding box center [350, 389] width 33 height 13
type textarea "*"
click at [657, 554] on div "On this page Integration steps 1. Install dependencies 2. Setup TanStack Query …" at bounding box center [732, 755] width 177 height 1334
click at [332, 26] on button "Search... ⌘ K" at bounding box center [391, 18] width 198 height 21
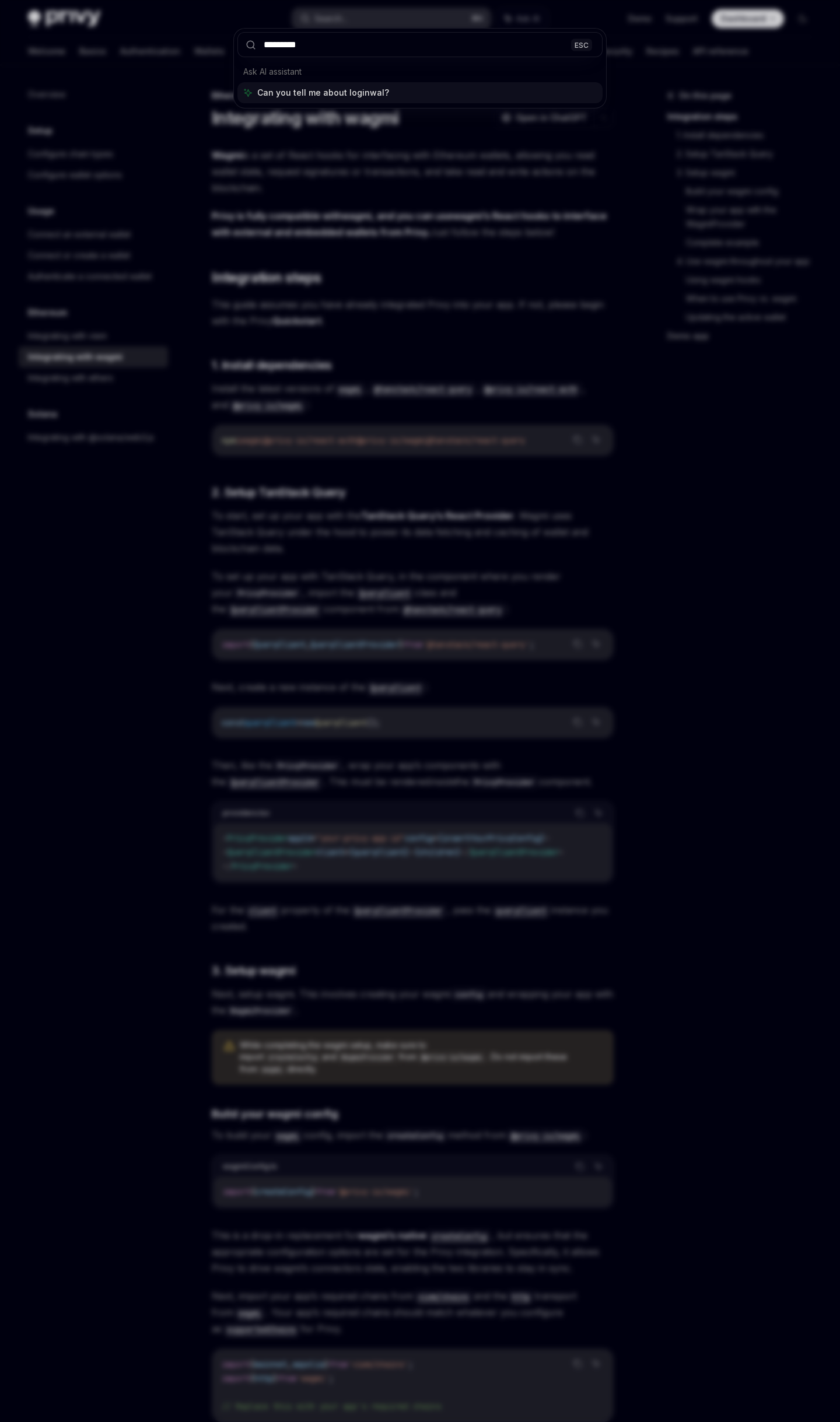
type input "**********"
type input "*"
type input "******"
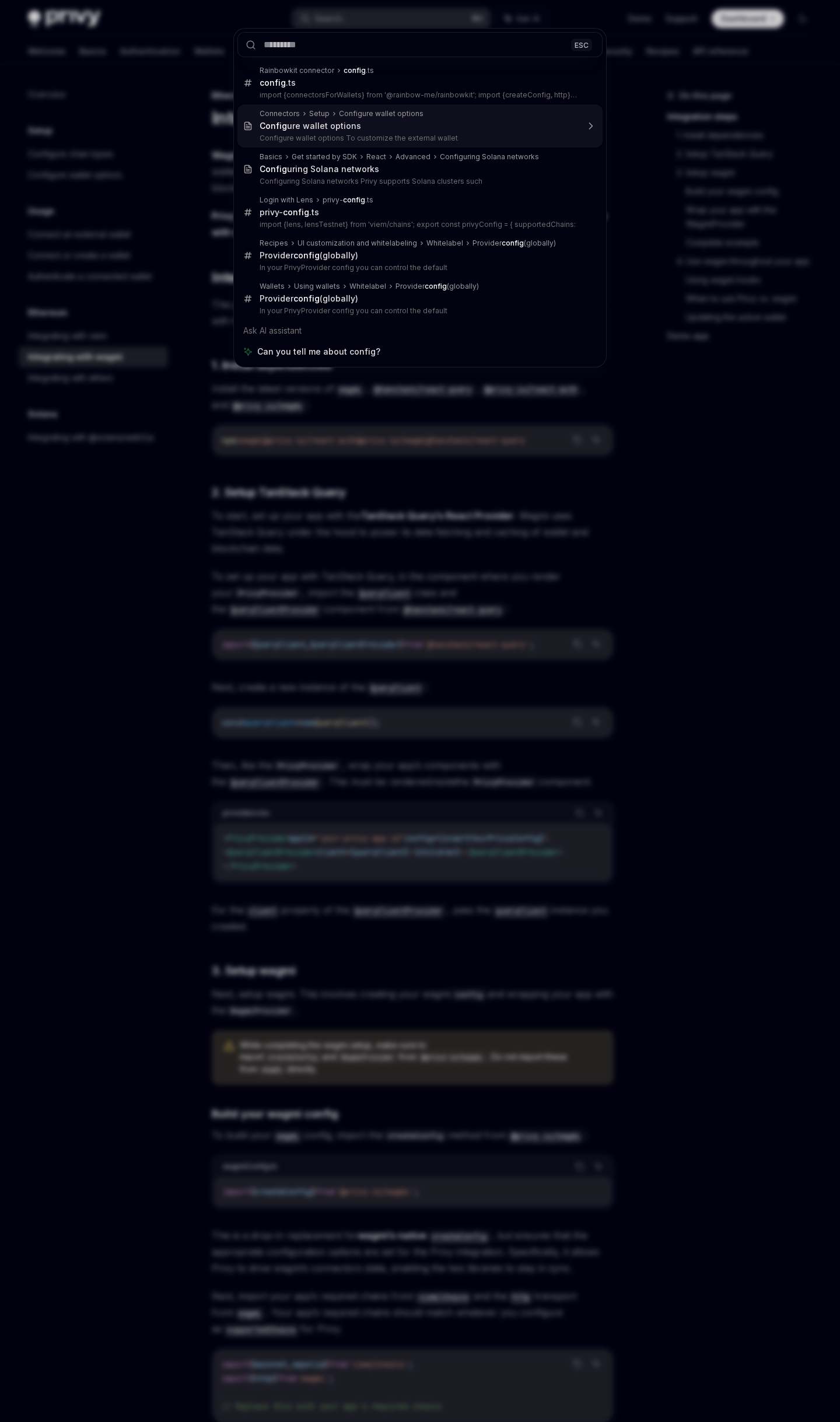
type textarea "*"
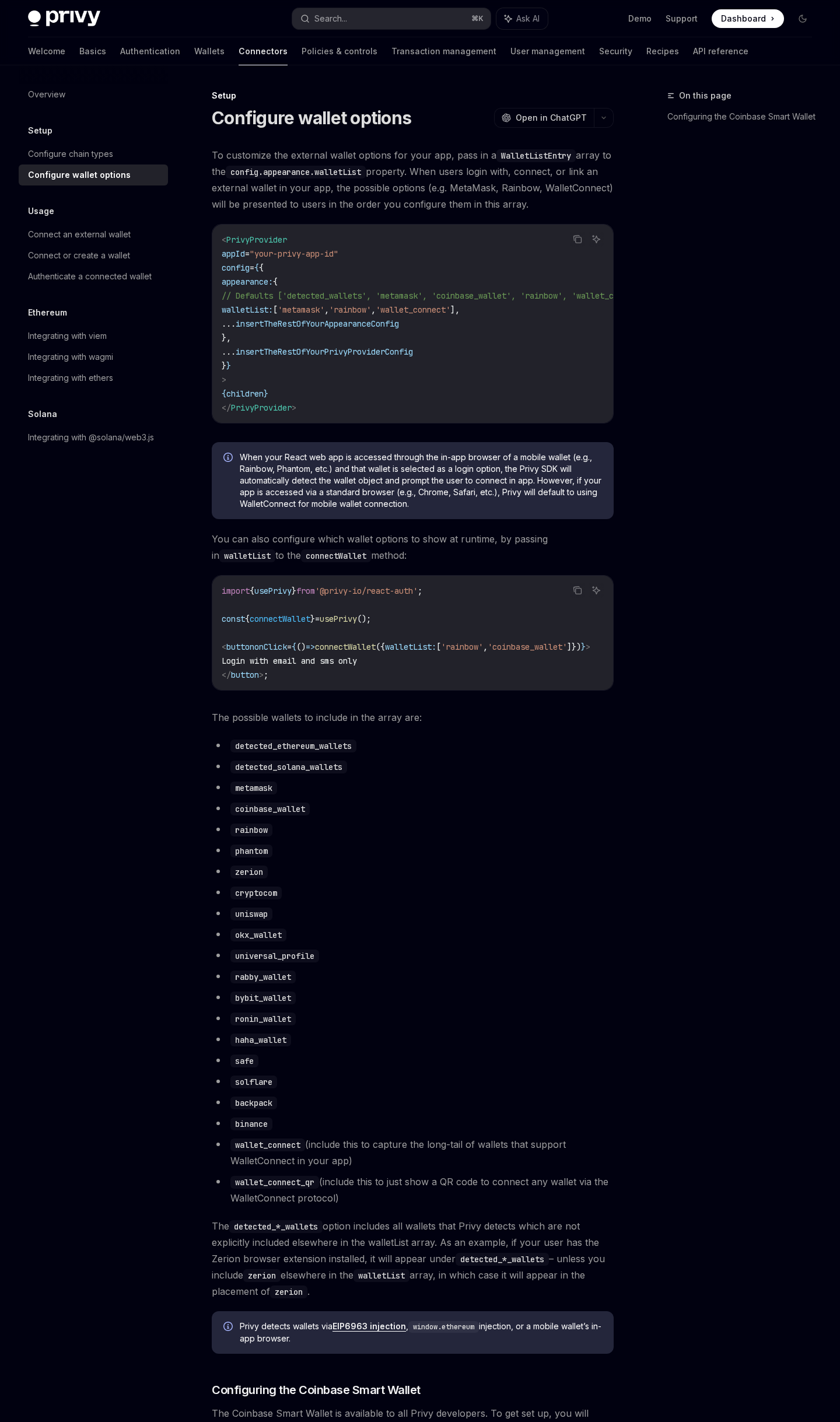
scroll to position [65, 0]
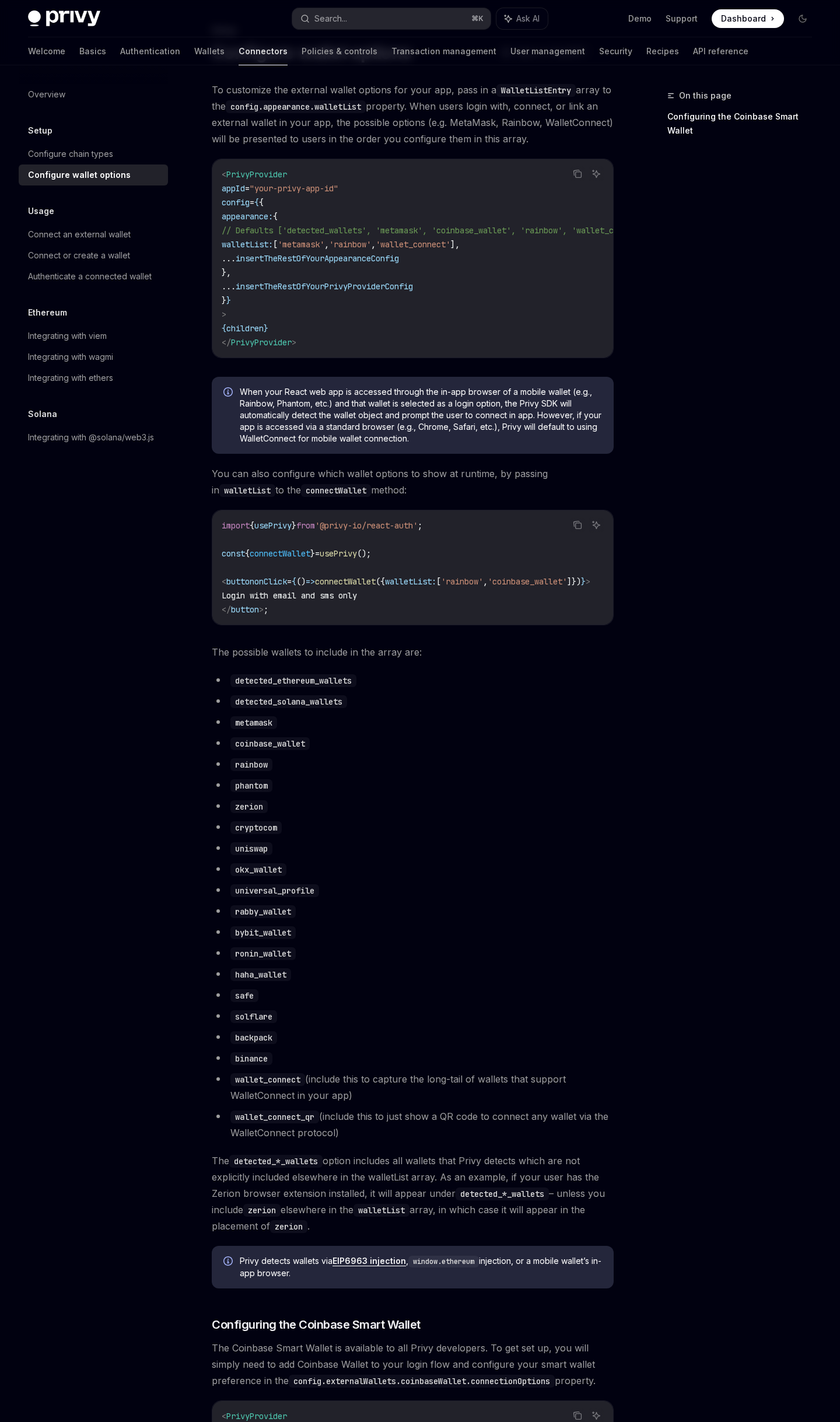
click at [273, 240] on span "walletList:" at bounding box center [247, 244] width 51 height 10
copy span "walletList"
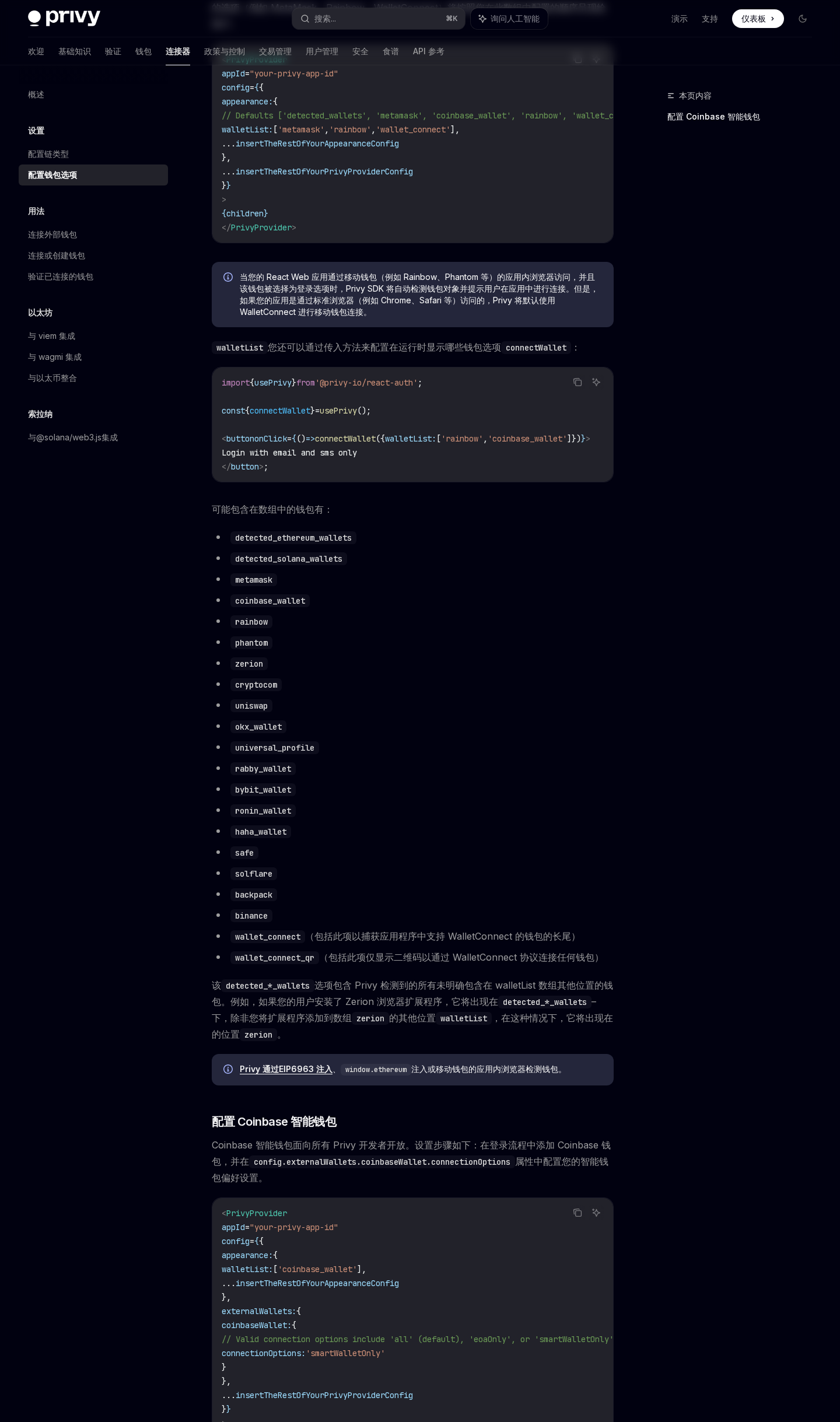
scroll to position [0, 0]
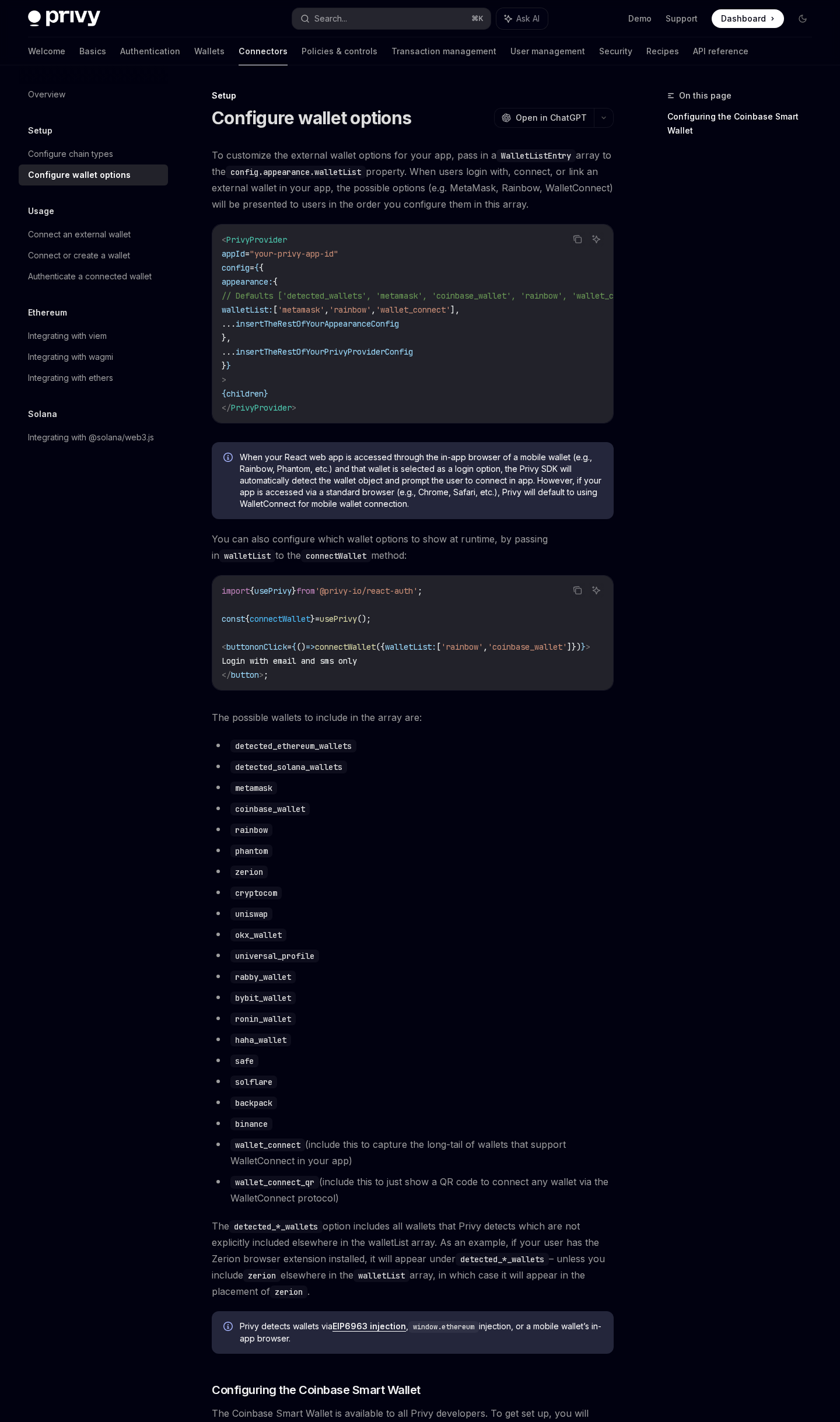
click at [476, 706] on div "To customize the external wallet options for your app, pass in a WalletListEntr…" at bounding box center [413, 1106] width 401 height 1918
click at [304, 753] on code "detected_ethereum_wallets" at bounding box center [293, 746] width 126 height 13
copy code "detected_ethereum_wallets"
click at [354, 16] on button "Search... ⌘ K" at bounding box center [391, 18] width 198 height 21
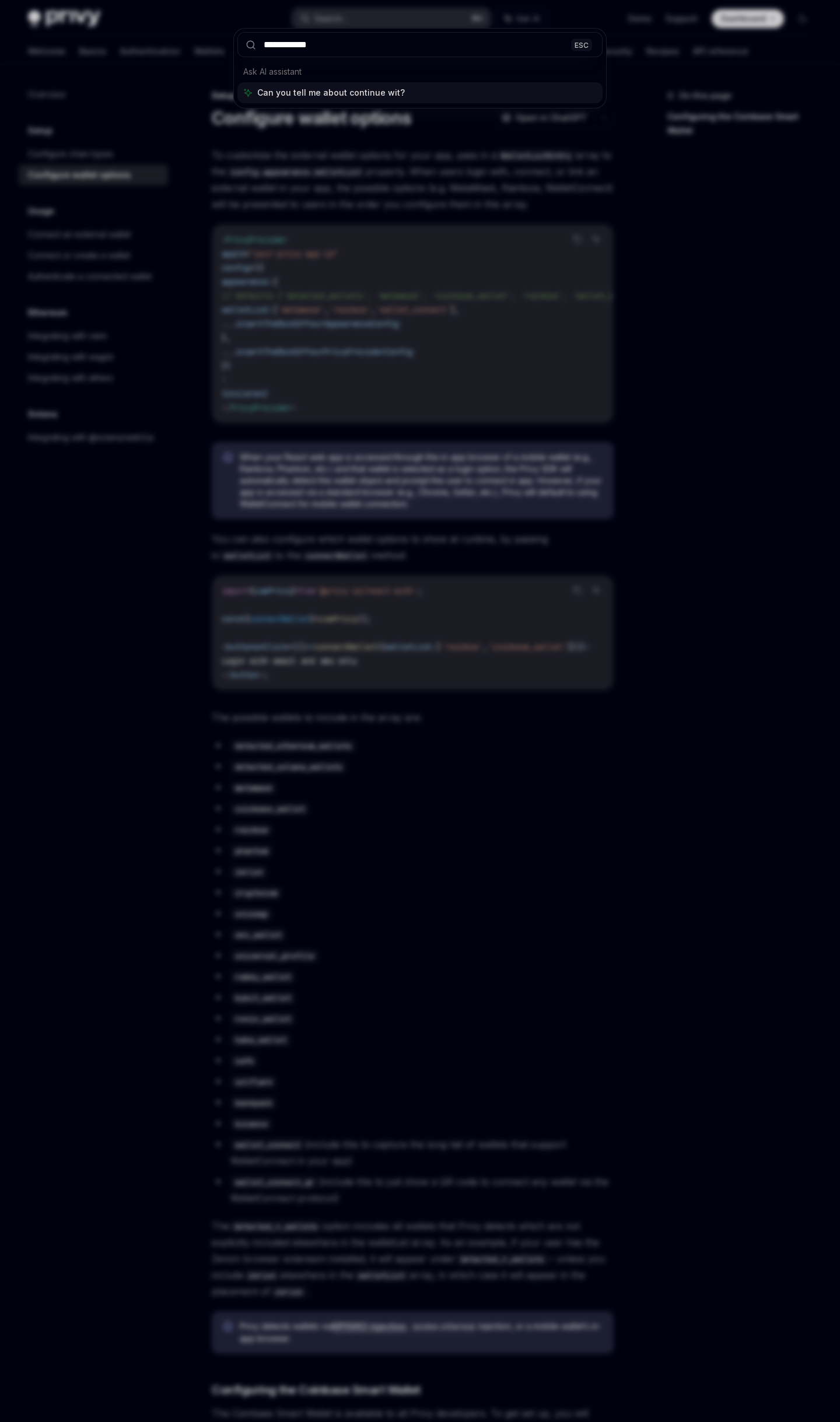
type input "**********"
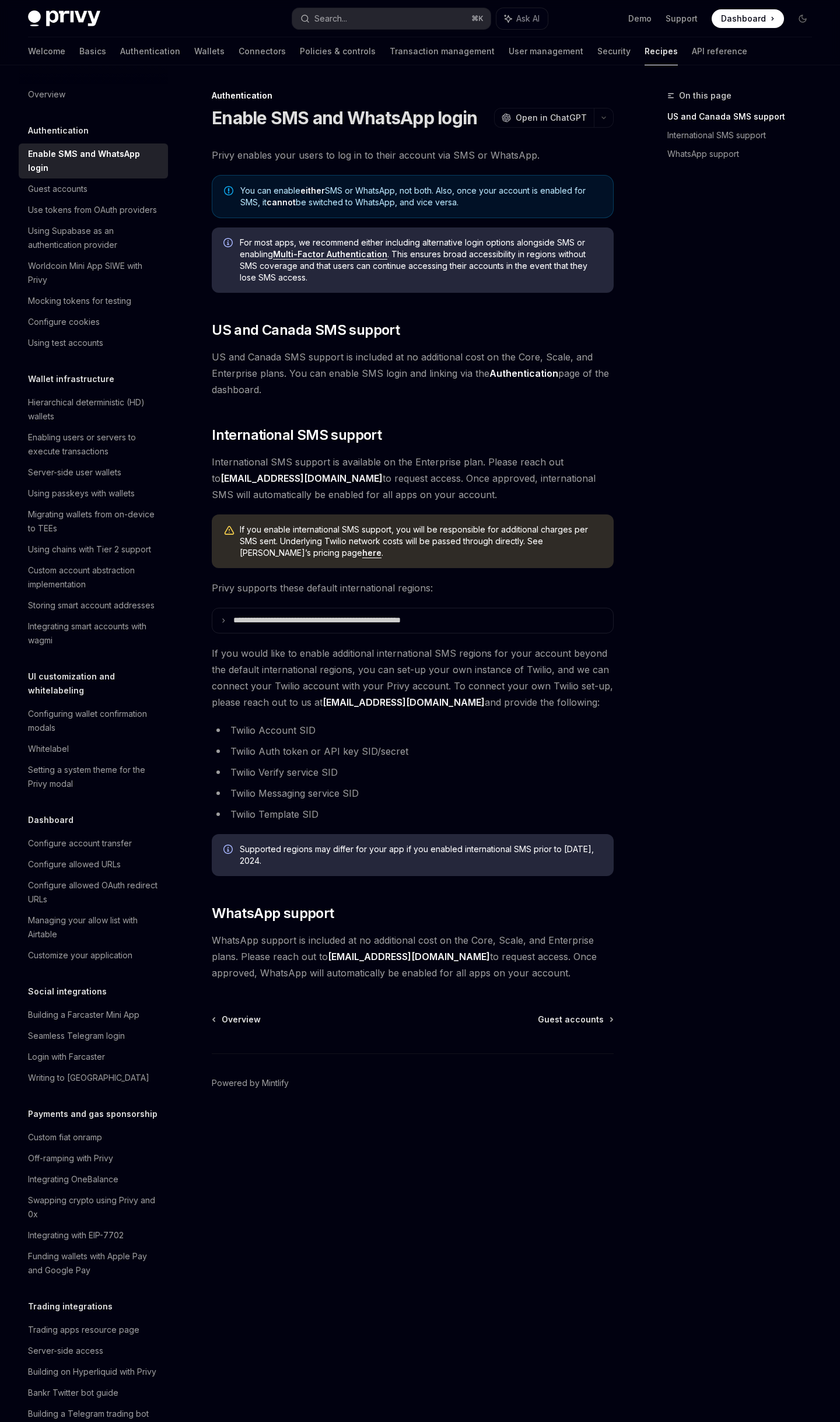
type textarea "*"
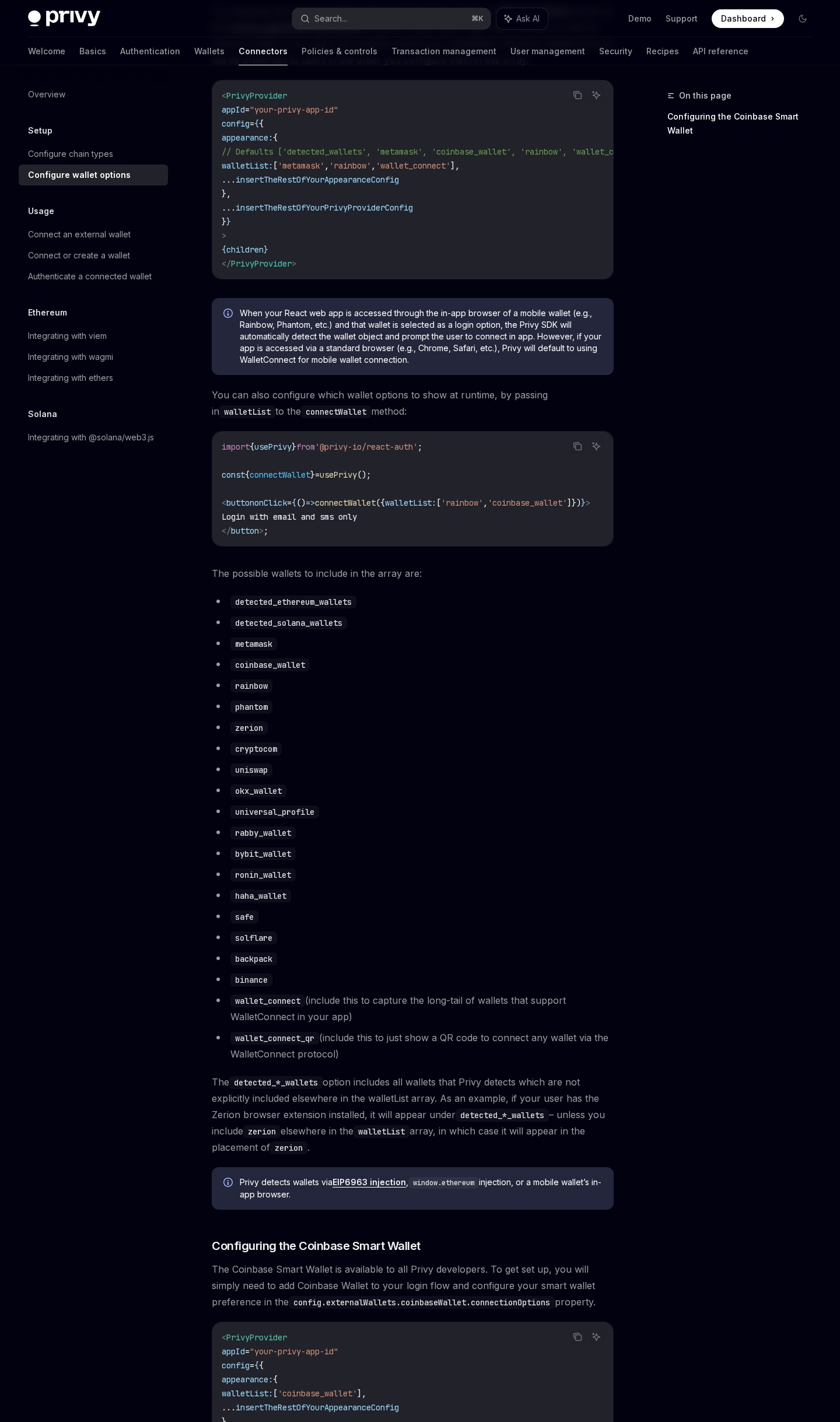
scroll to position [108, 0]
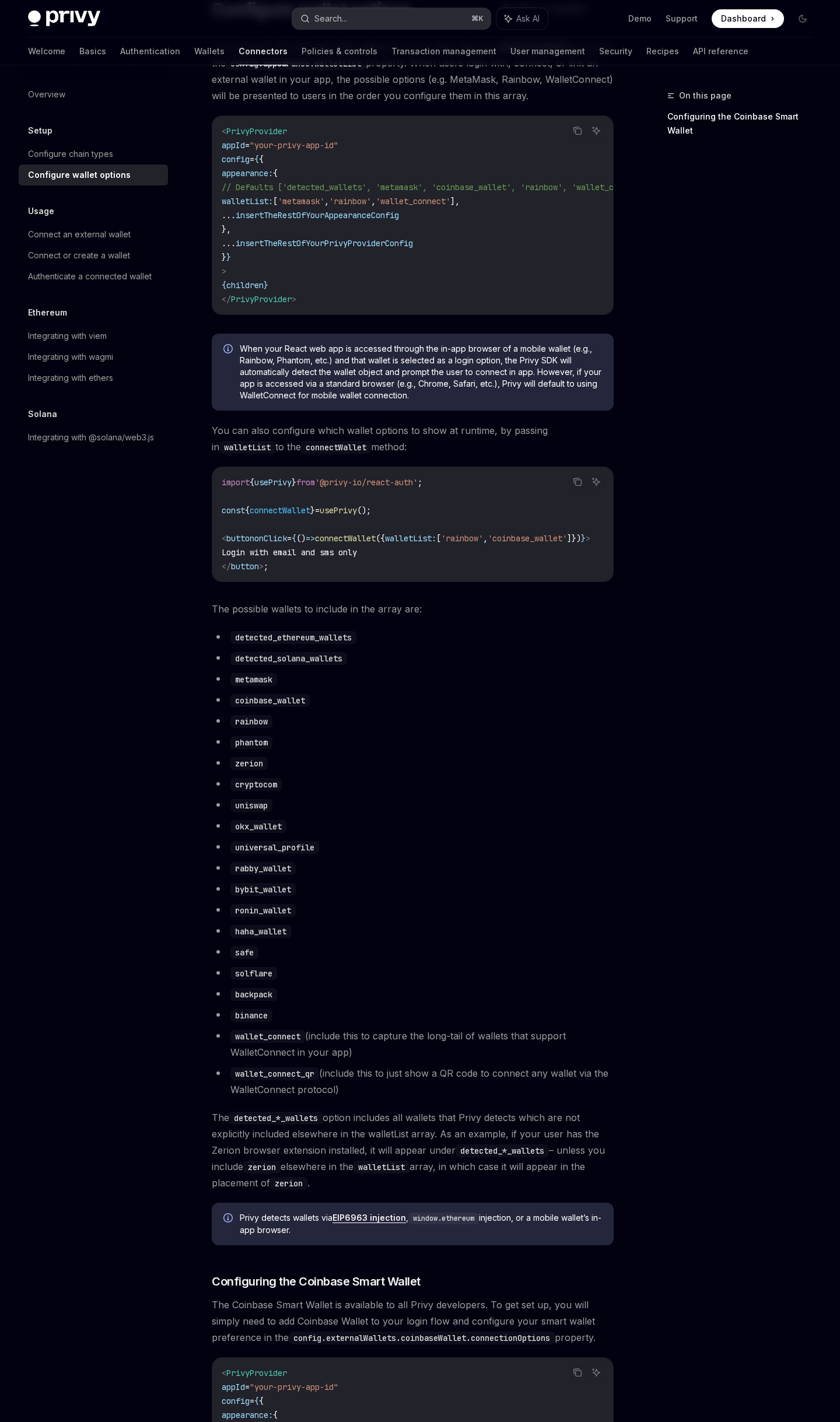
click at [353, 19] on button "Search... ⌘ K" at bounding box center [391, 18] width 198 height 21
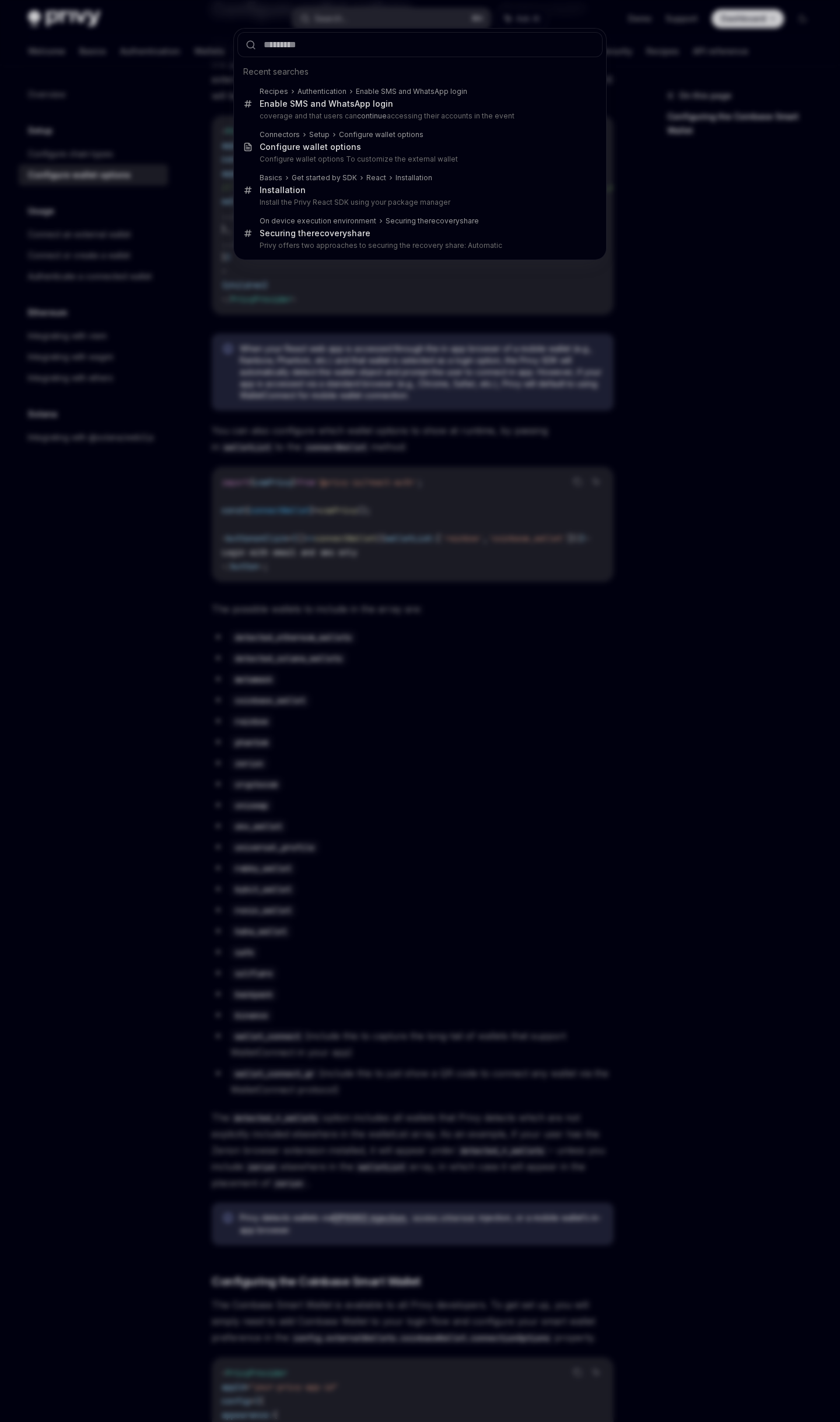
type input "*"
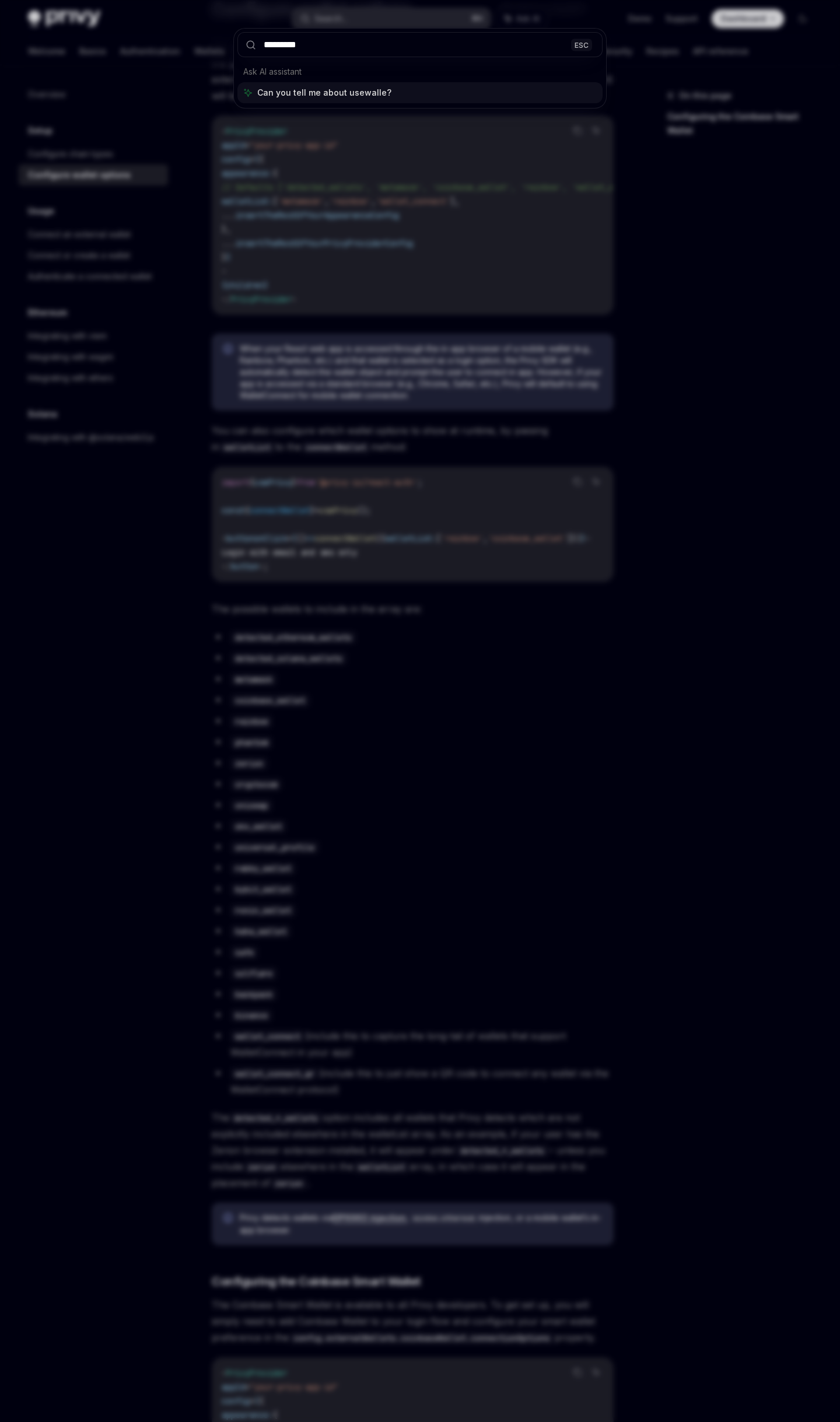
type input "**********"
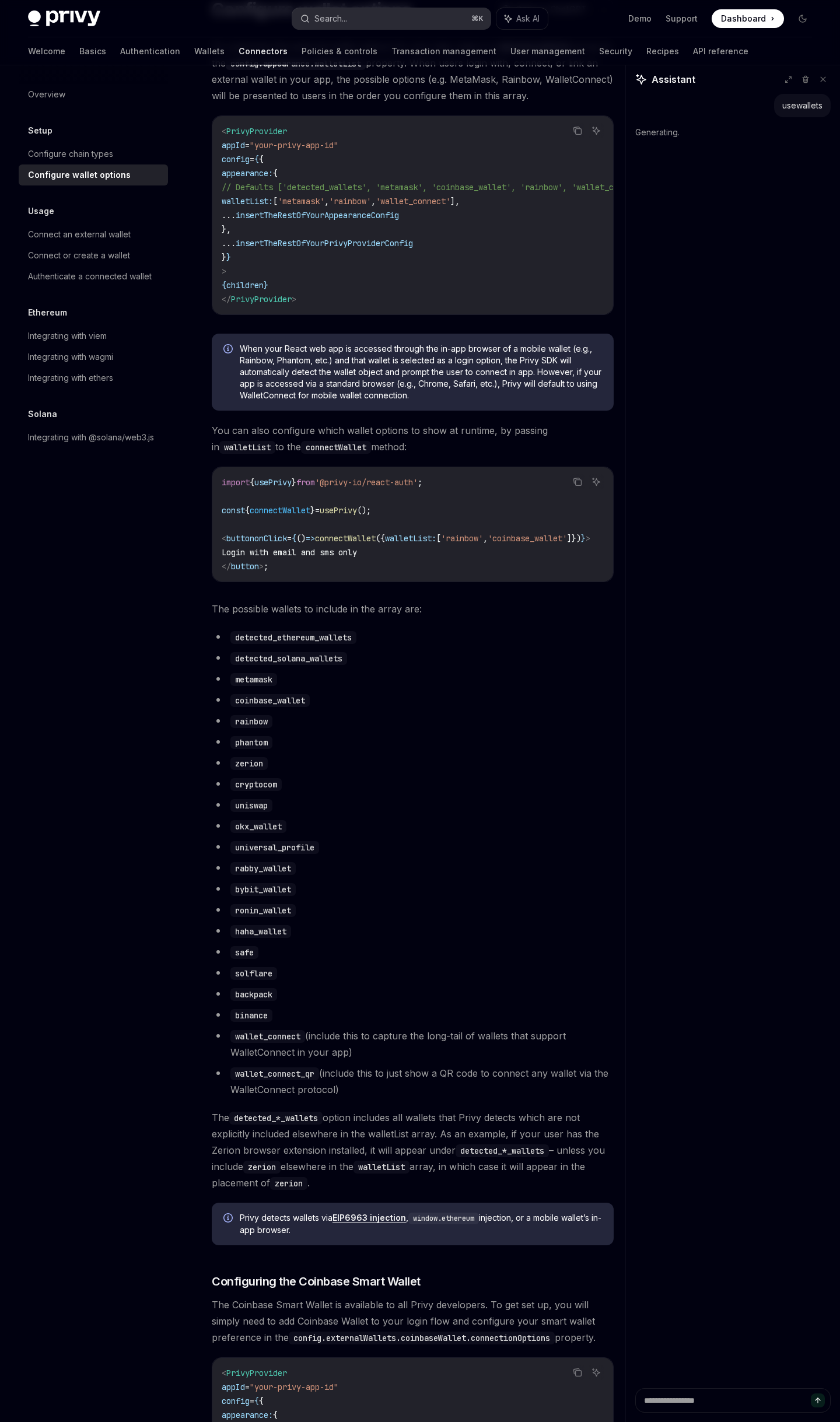
click at [359, 18] on button "Search... ⌘ K" at bounding box center [391, 18] width 198 height 21
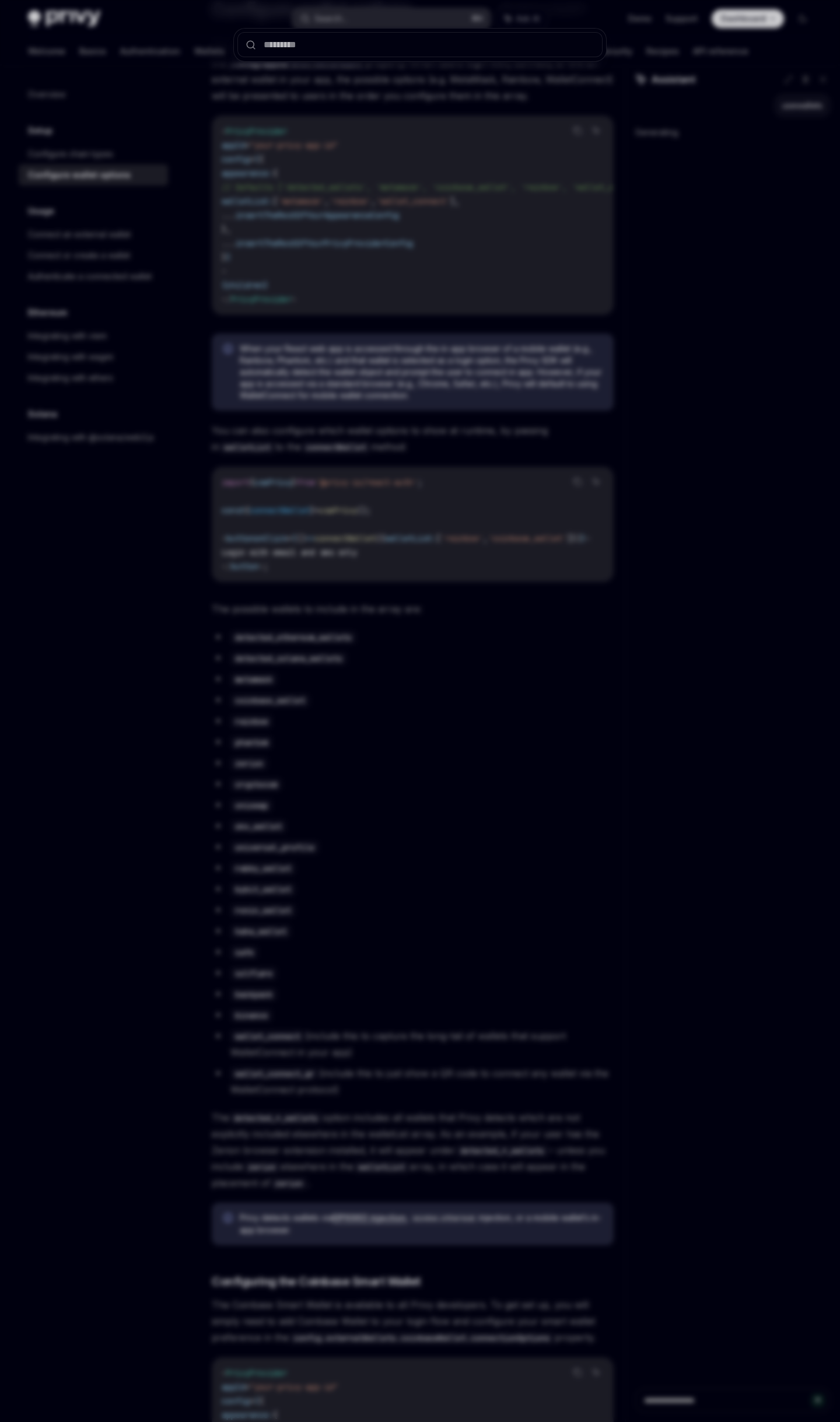
type textarea "*"
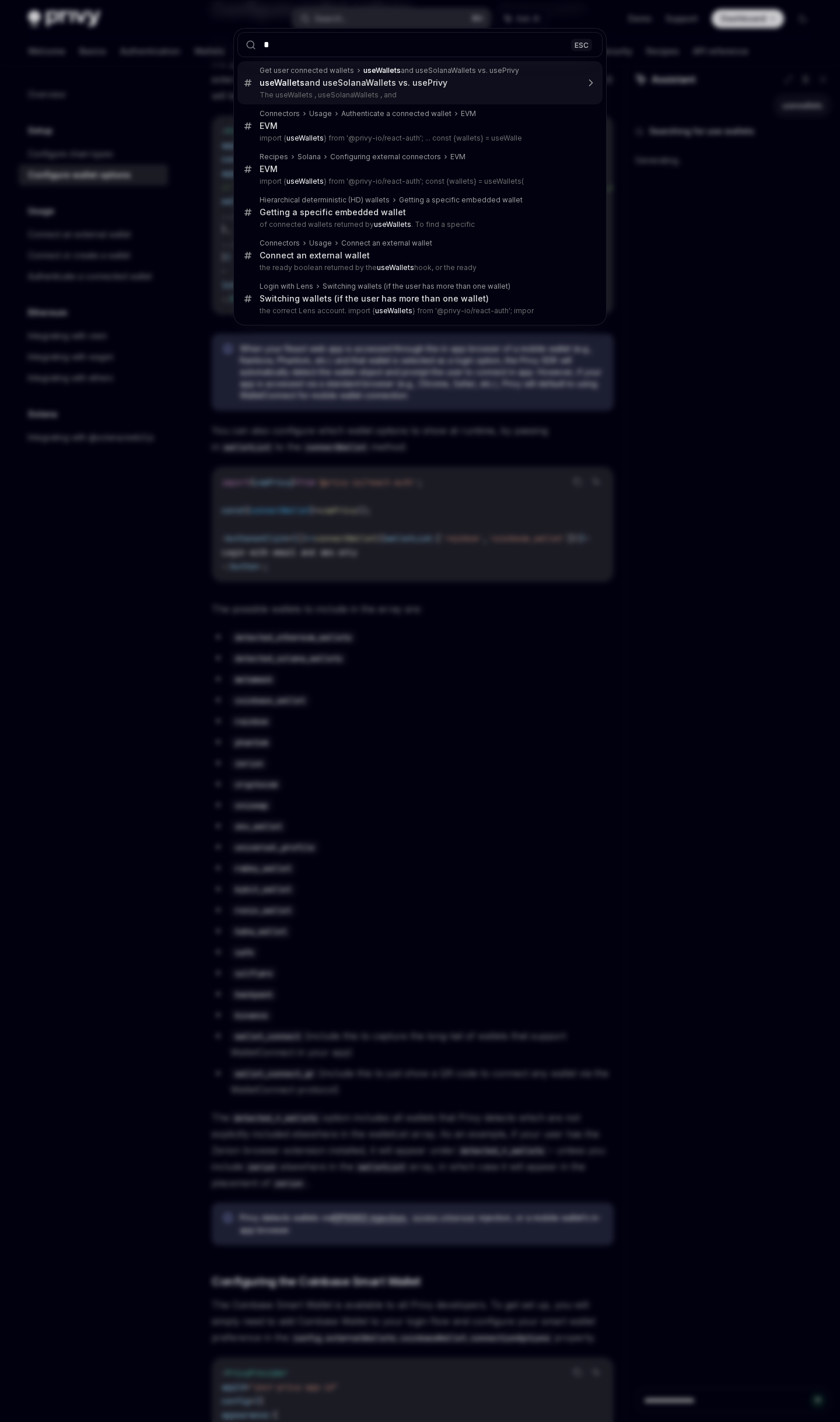
type input "**"
type textarea "*"
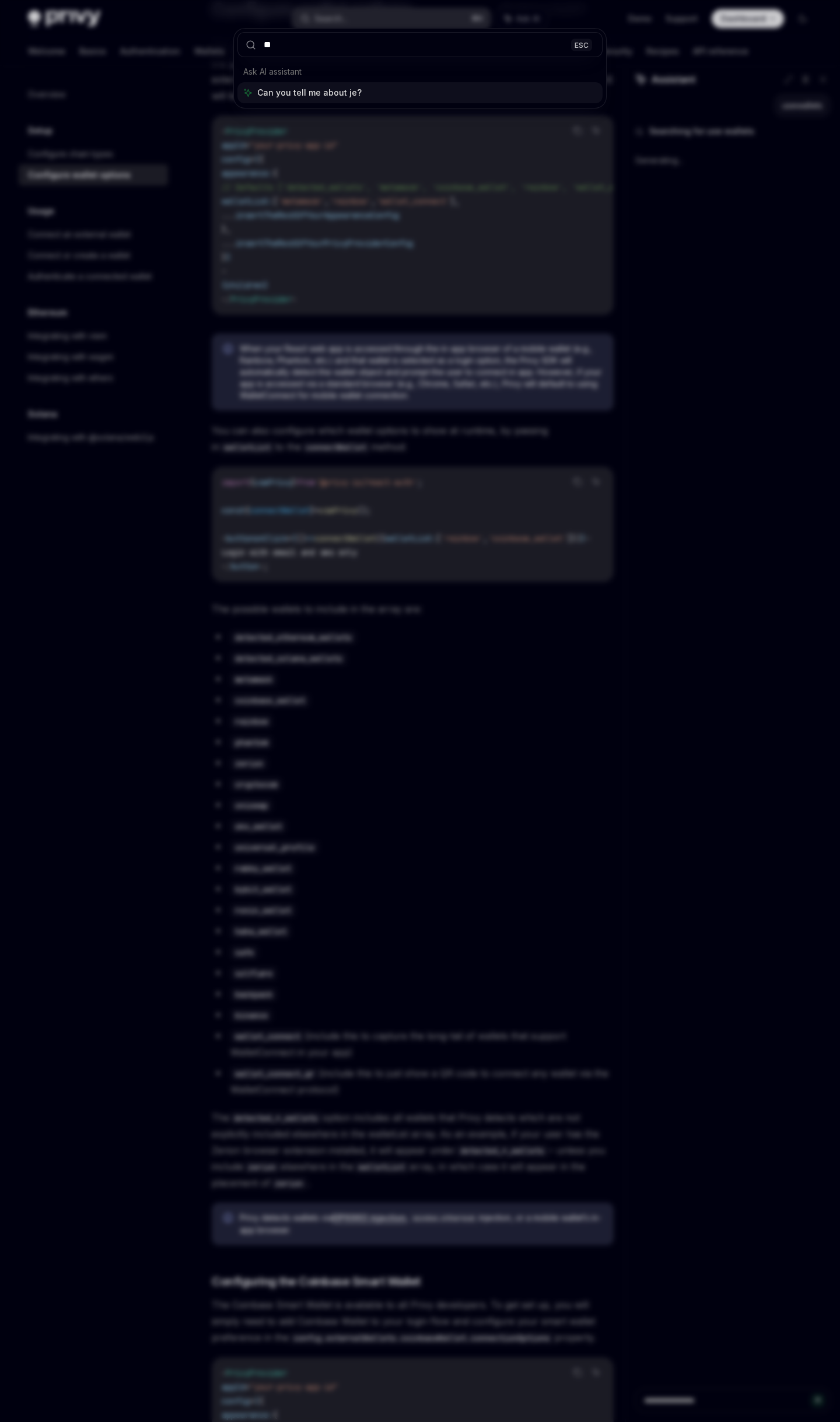
type input "*"
type input "******"
type textarea "*"
type input "**********"
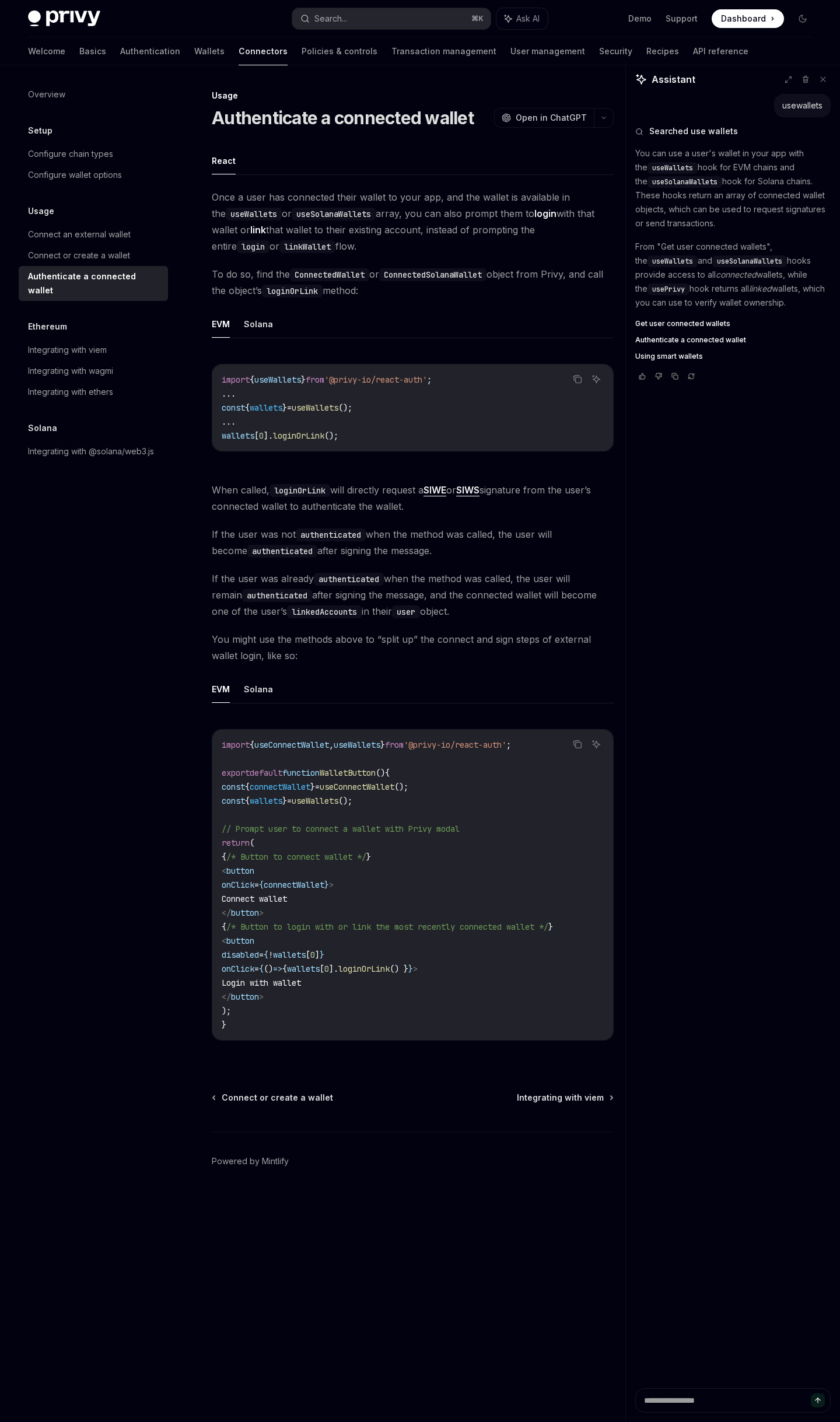
click at [335, 532] on code "authenticated" at bounding box center [330, 535] width 70 height 13
copy code "authenticated"
click at [335, 532] on code "authenticated" at bounding box center [330, 535] width 70 height 13
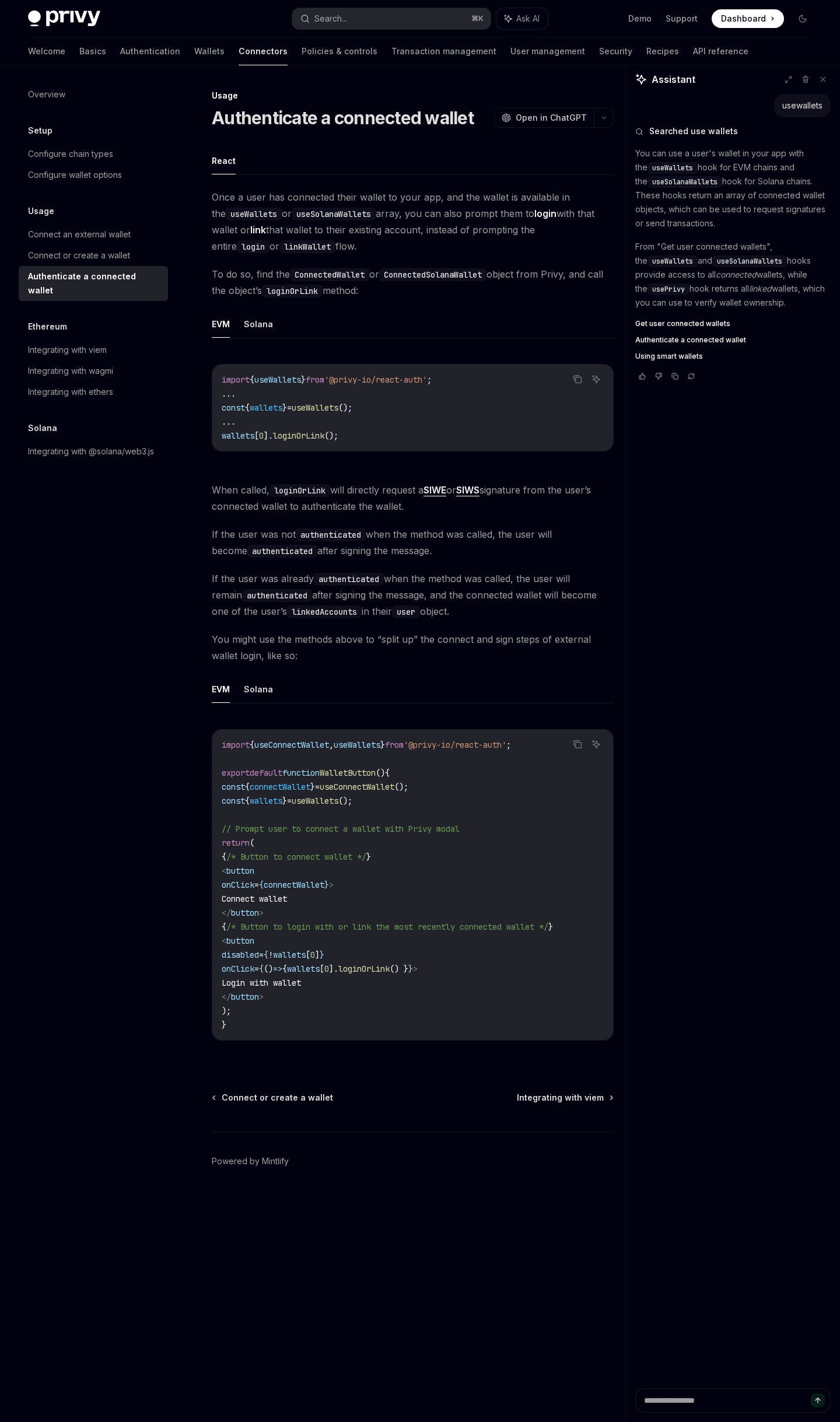
click at [676, 600] on div "usewallets Searched use wallets You can use a user's wallet in your app with th…" at bounding box center [732, 742] width 214 height 1295
click at [541, 277] on span "To do so, find the ConnectedWallet or ConnectedSolanaWallet object from Privy, …" at bounding box center [413, 282] width 401 height 33
type textarea "*"
